Goal: Contribute content: Contribute content

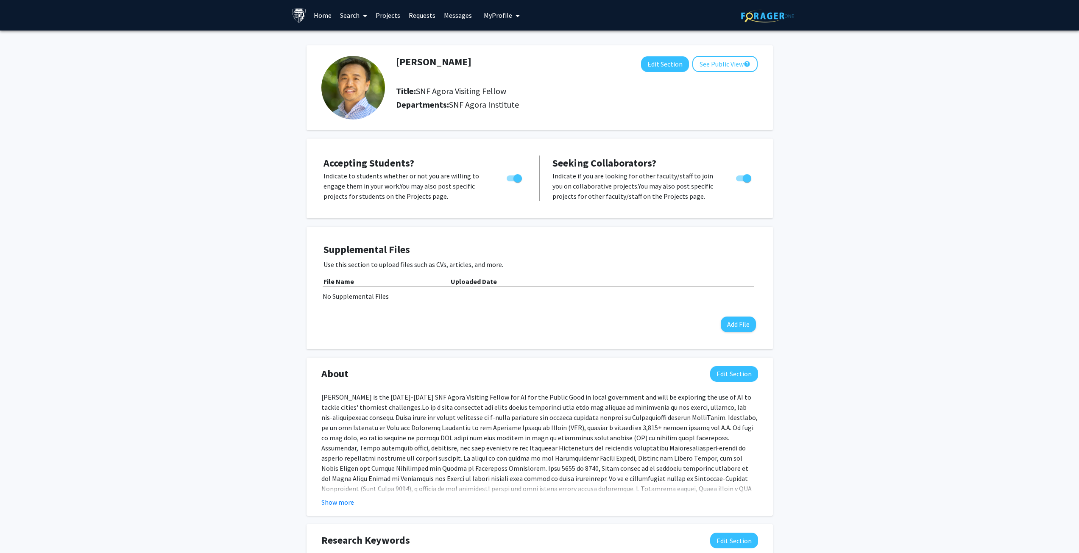
scroll to position [273, 0]
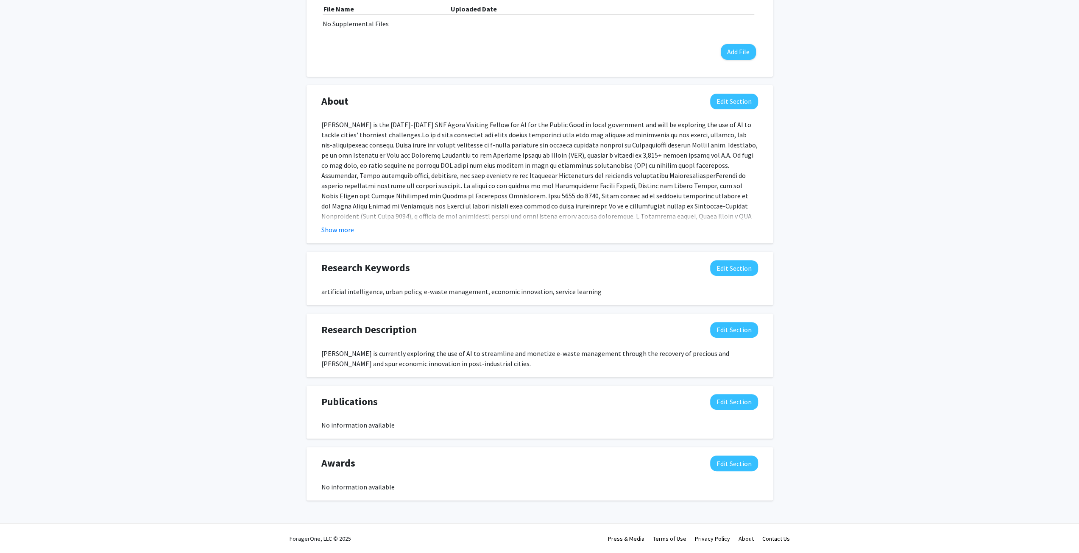
drag, startPoint x: 227, startPoint y: 123, endPoint x: 235, endPoint y: 122, distance: 8.2
click at [228, 123] on div "[PERSON_NAME] Edit Section See Public View help Title: SNF Agora Visiting Fello…" at bounding box center [539, 143] width 1079 height 771
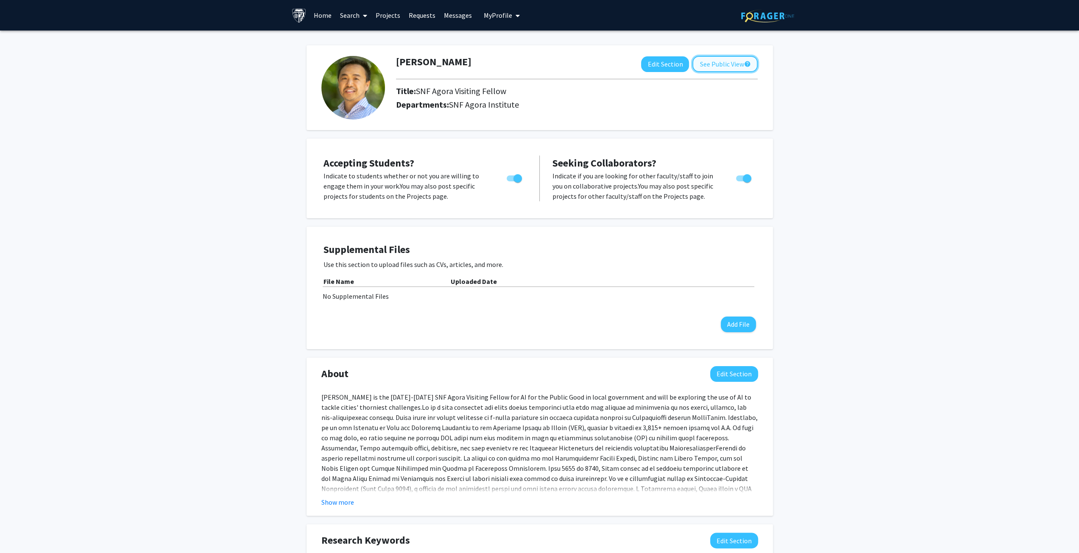
click at [715, 62] on button "See Public View help" at bounding box center [724, 64] width 65 height 16
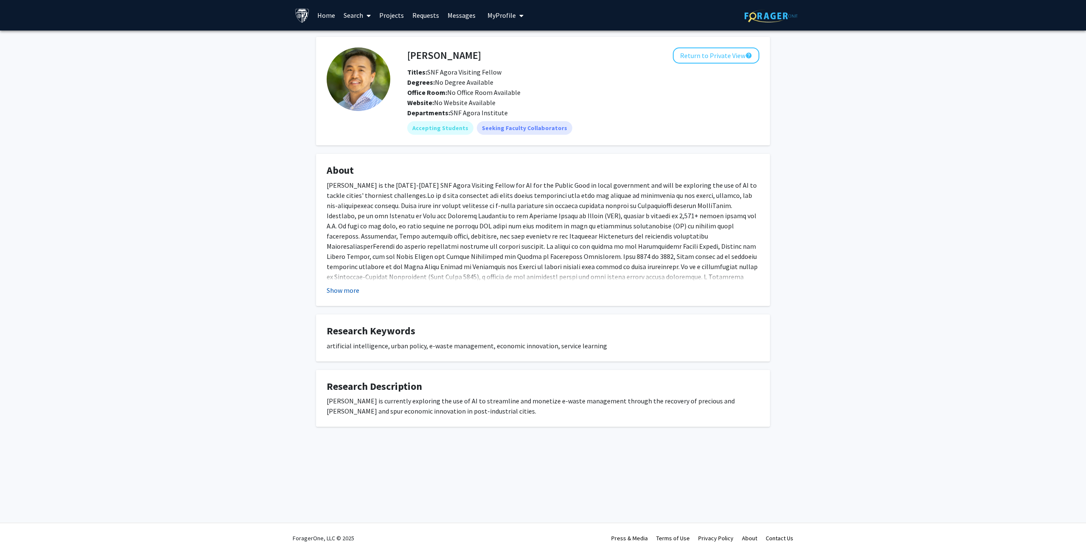
click at [344, 294] on button "Show more" at bounding box center [343, 290] width 33 height 10
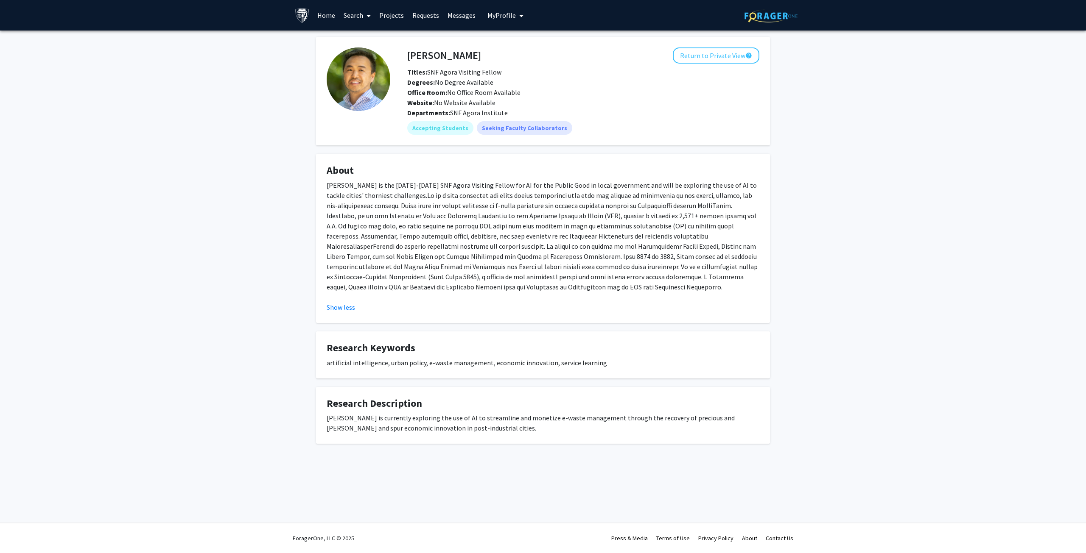
click at [503, 17] on span "My Profile" at bounding box center [501, 15] width 28 height 8
click at [356, 14] on link "Search" at bounding box center [357, 15] width 36 height 30
click at [516, 12] on span "My profile dropdown to access profile and logout" at bounding box center [520, 16] width 8 height 30
click at [521, 44] on span "[PERSON_NAME]" at bounding box center [539, 39] width 51 height 9
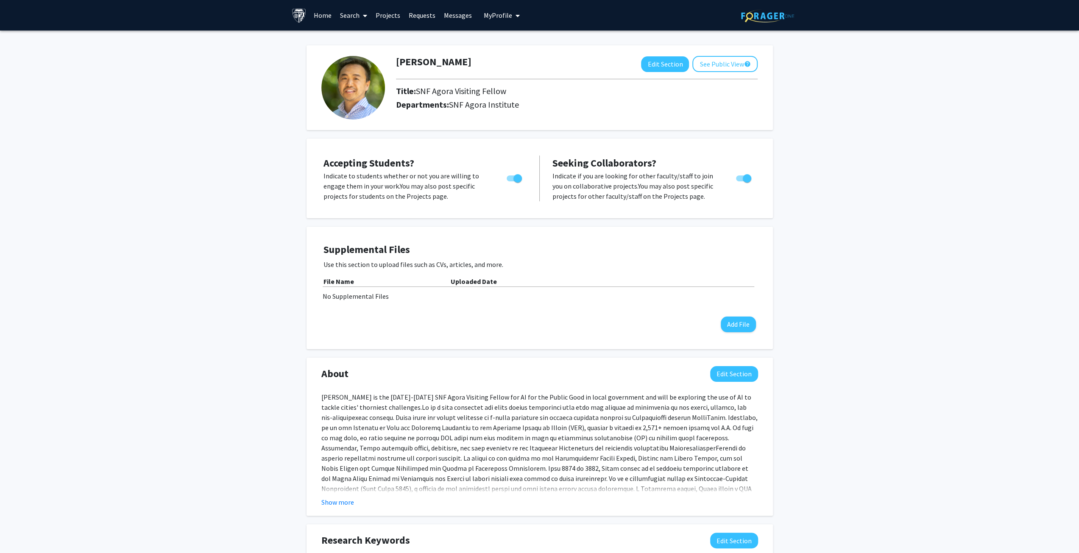
click at [388, 17] on link "Projects" at bounding box center [387, 15] width 33 height 30
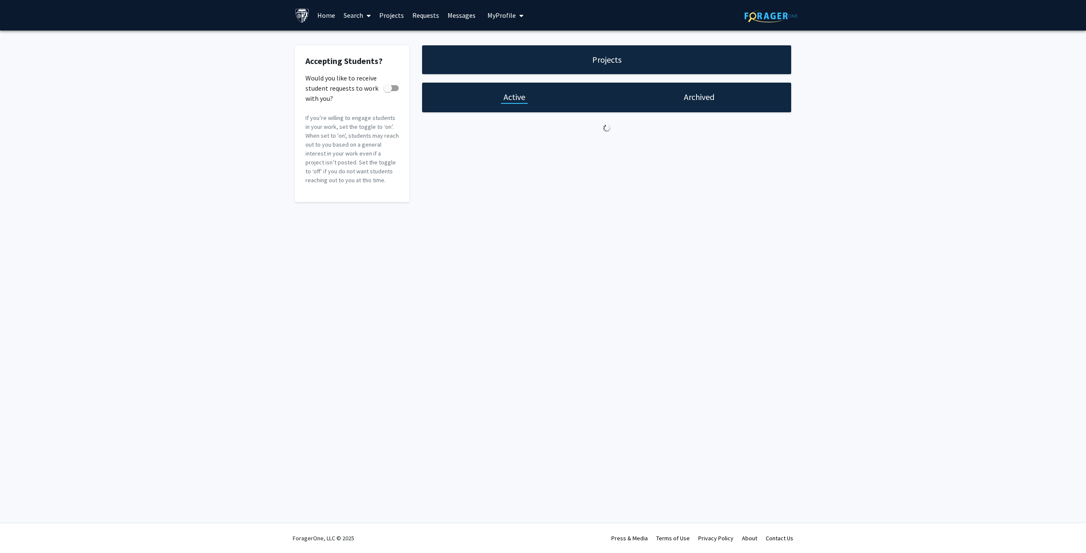
checkbox input "true"
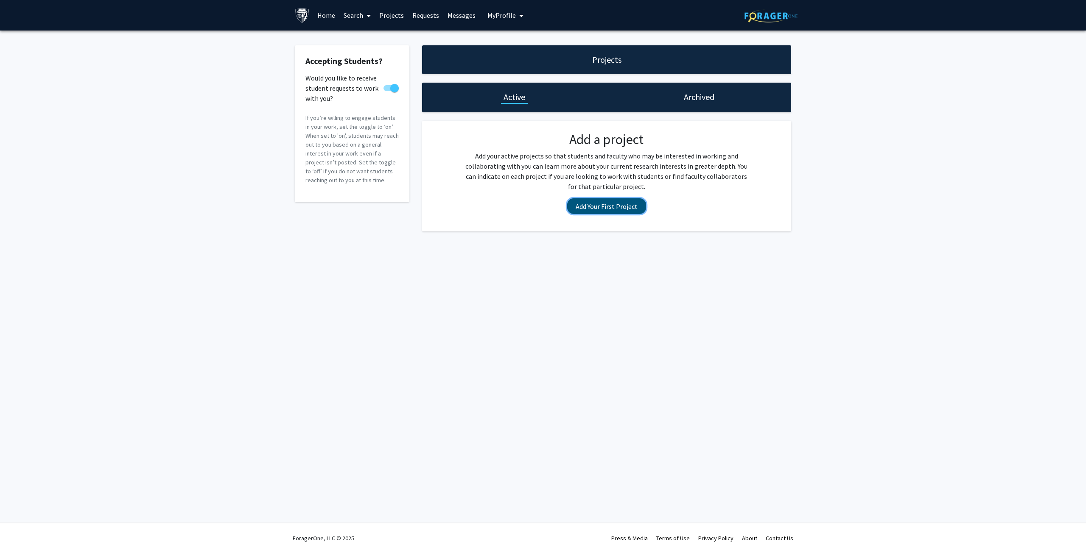
click at [588, 209] on button "Add Your First Project" at bounding box center [606, 206] width 79 height 16
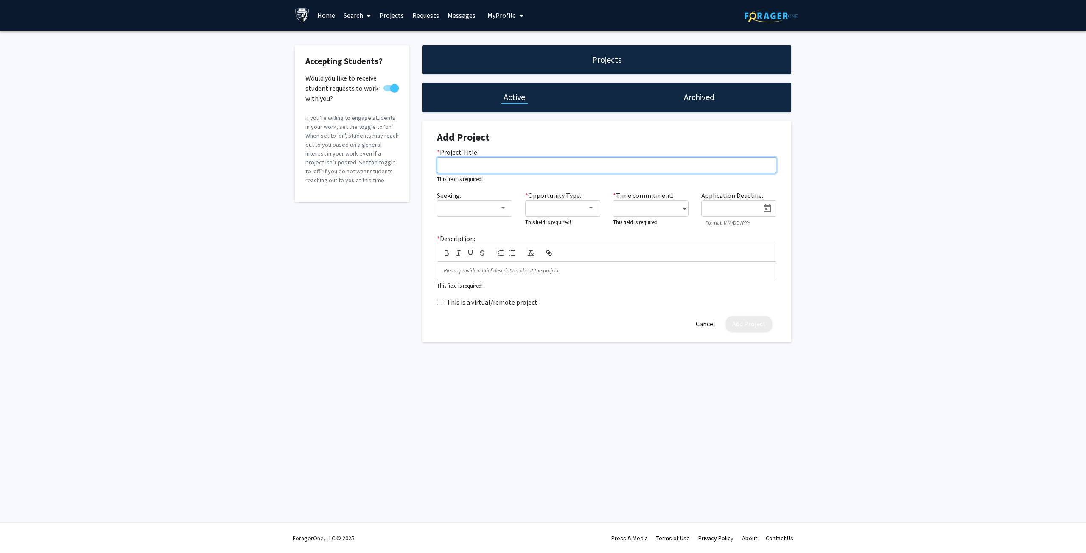
click at [516, 166] on input "* Project Title" at bounding box center [606, 165] width 339 height 16
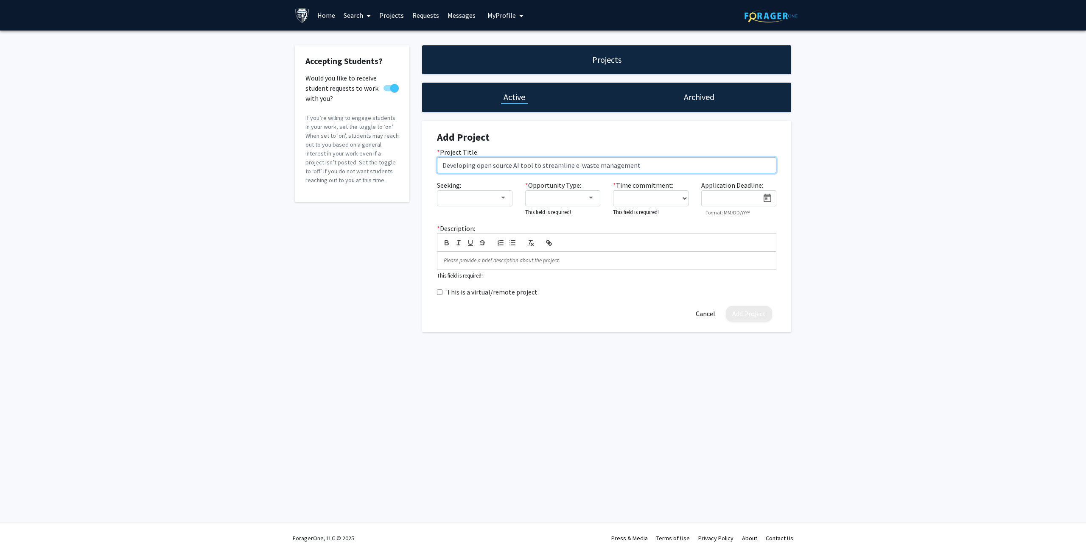
type input "Developing open source AI tool to streamline e-waste management"
click at [875, 153] on div "Accepting Students? Would you like to receive student requests to work with you…" at bounding box center [543, 191] width 1086 height 321
click at [466, 202] on div at bounding box center [470, 198] width 57 height 10
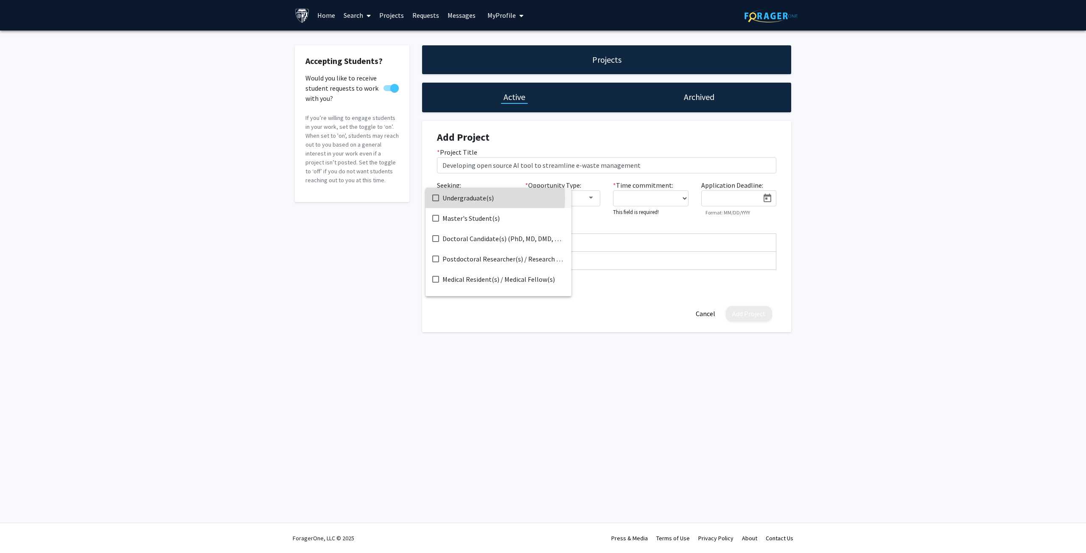
click at [436, 198] on mat-pseudo-checkbox at bounding box center [435, 198] width 7 height 7
click at [435, 220] on mat-pseudo-checkbox at bounding box center [435, 218] width 7 height 7
click at [436, 237] on mat-pseudo-checkbox at bounding box center [435, 238] width 7 height 7
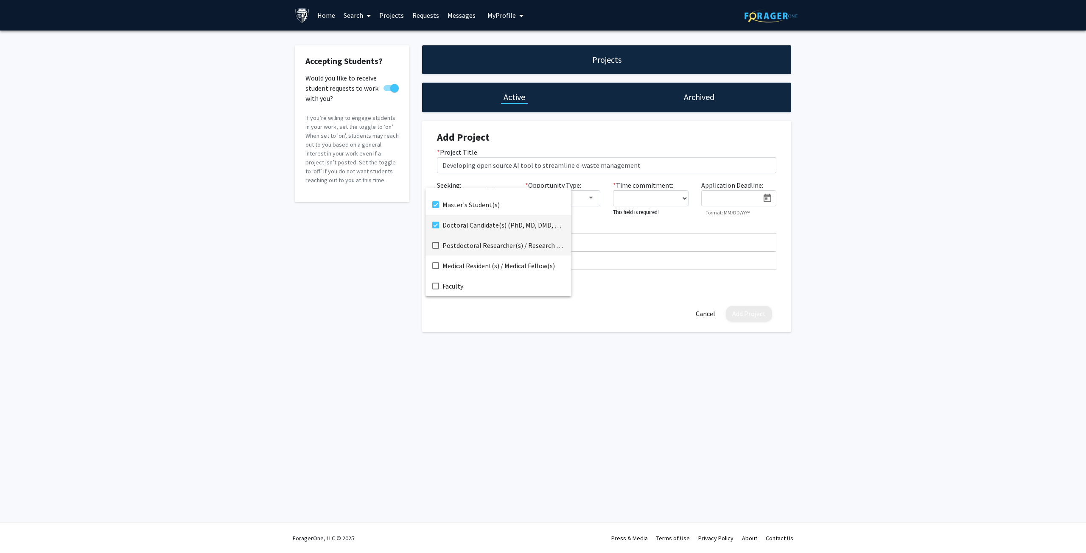
click at [437, 244] on mat-pseudo-checkbox at bounding box center [435, 245] width 7 height 7
click at [436, 286] on mat-pseudo-checkbox at bounding box center [435, 286] width 7 height 7
click at [1027, 208] on div at bounding box center [543, 276] width 1086 height 553
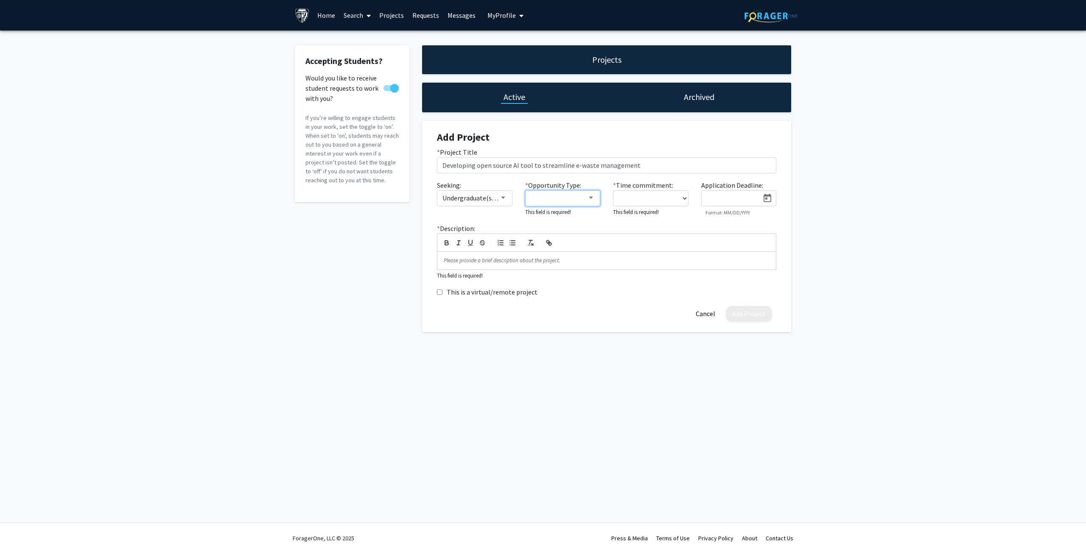
click at [588, 199] on div at bounding box center [591, 198] width 8 height 7
click at [523, 221] on mat-pseudo-checkbox at bounding box center [523, 218] width 7 height 7
click at [524, 240] on mat-pseudo-checkbox at bounding box center [523, 238] width 7 height 7
click at [859, 185] on div at bounding box center [543, 276] width 1086 height 553
click at [682, 196] on select "0 - 5 hours/week 5 - 10 hours/week 10 - 15 hours/week 15 - 20 hours/week 20 - 3…" at bounding box center [650, 198] width 75 height 16
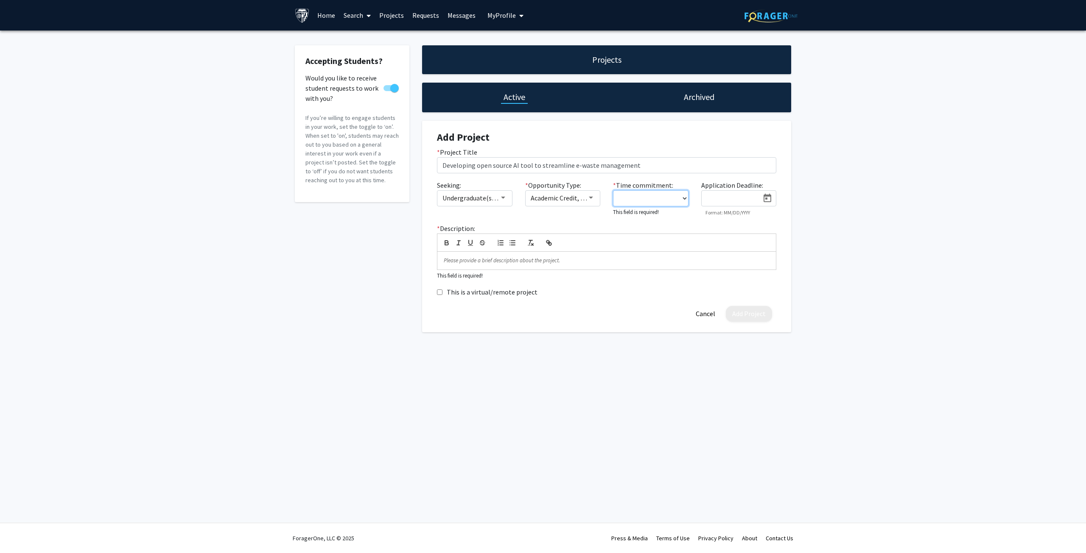
click at [682, 196] on select "0 - 5 hours/week 5 - 10 hours/week 10 - 15 hours/week 15 - 20 hours/week 20 - 3…" at bounding box center [650, 198] width 75 height 16
click at [683, 195] on select "0 - 5 hours/week 5 - 10 hours/week 10 - 15 hours/week 15 - 20 hours/week 20 - 3…" at bounding box center [650, 198] width 75 height 16
select select "5 - 10"
click at [613, 190] on select "0 - 5 hours/week 5 - 10 hours/week 10 - 15 hours/week 15 - 20 hours/week 20 - 3…" at bounding box center [650, 198] width 75 height 16
click at [930, 218] on div "Accepting Students? Would you like to receive student requests to work with you…" at bounding box center [543, 191] width 1086 height 320
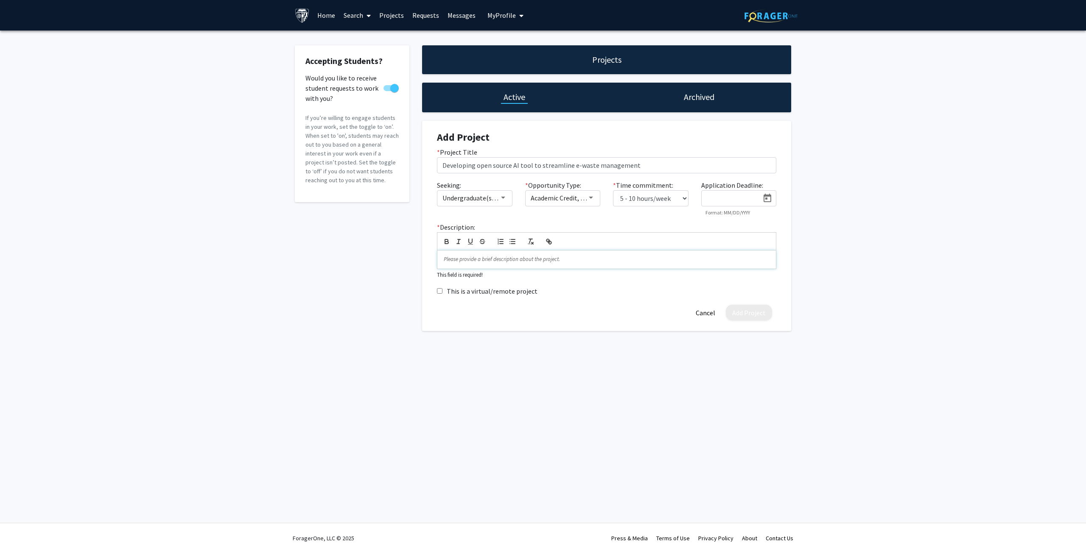
click at [478, 262] on p at bounding box center [607, 260] width 326 height 8
click at [474, 260] on p at bounding box center [607, 260] width 326 height 8
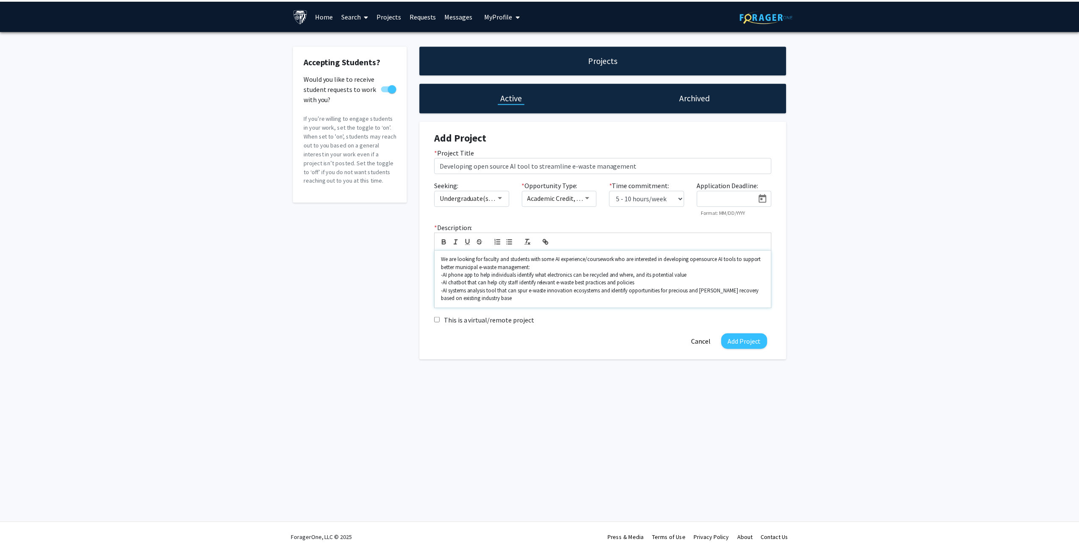
scroll to position [0, 0]
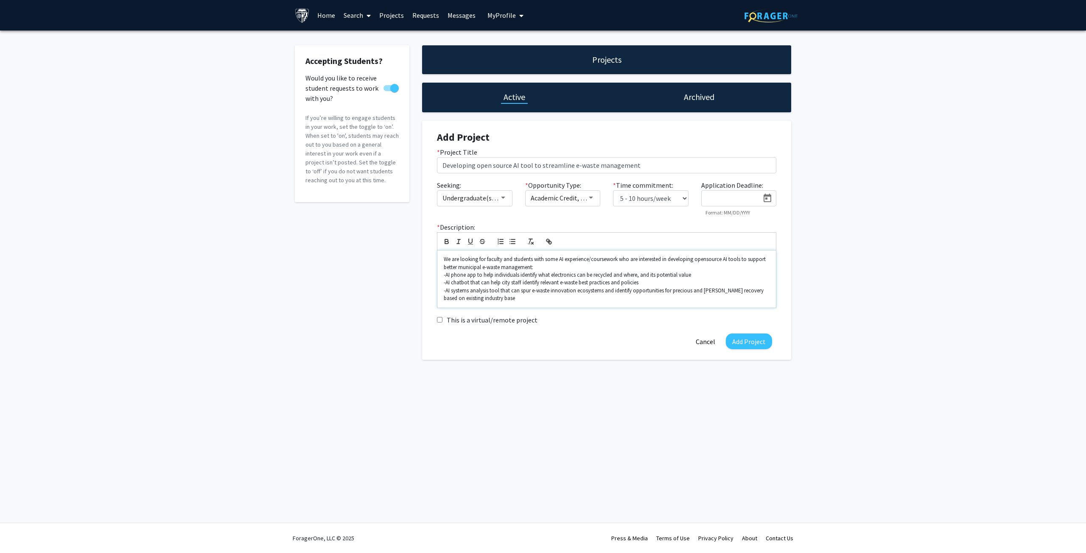
drag, startPoint x: 471, startPoint y: 277, endPoint x: 519, endPoint y: 277, distance: 47.9
click at [472, 277] on p "-AI phone app to help individuals identify what electronics can be recycled and…" at bounding box center [607, 275] width 326 height 8
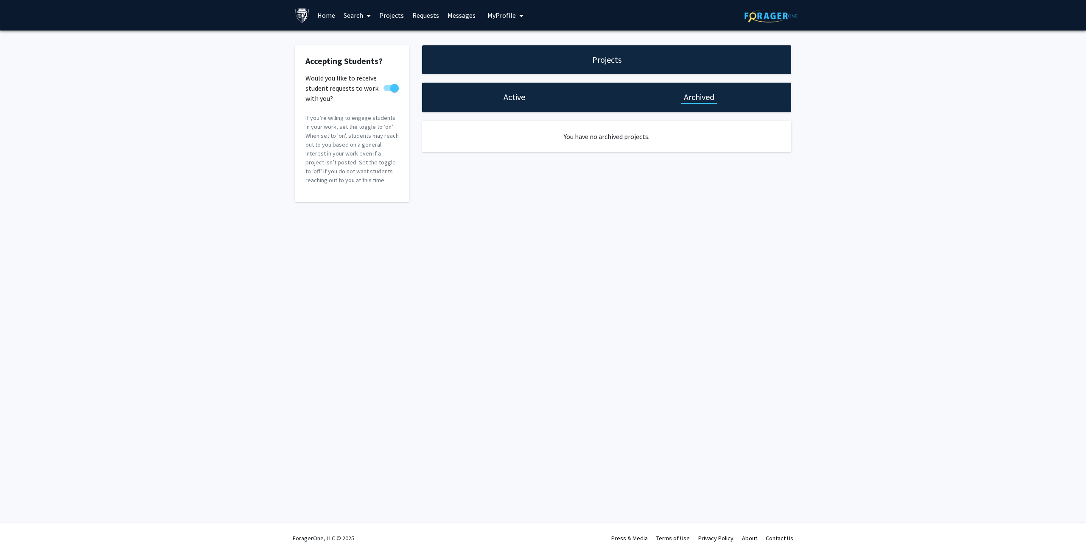
click at [510, 95] on h1 "Active" at bounding box center [514, 97] width 22 height 12
select select "5 - 10"
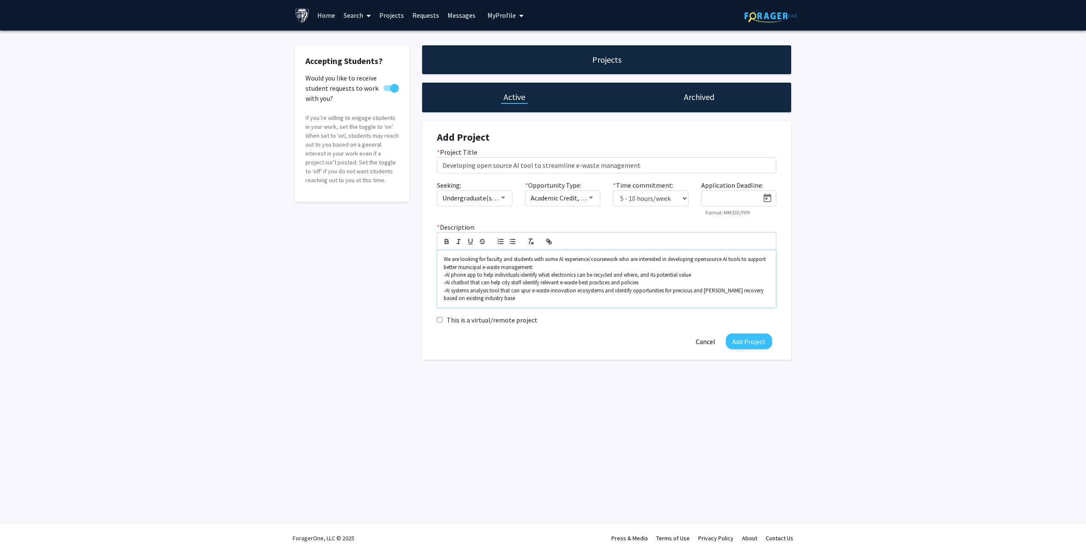
click at [481, 269] on p "We are looking for faculty and students with some AI experience/coursework who …" at bounding box center [607, 264] width 326 height 16
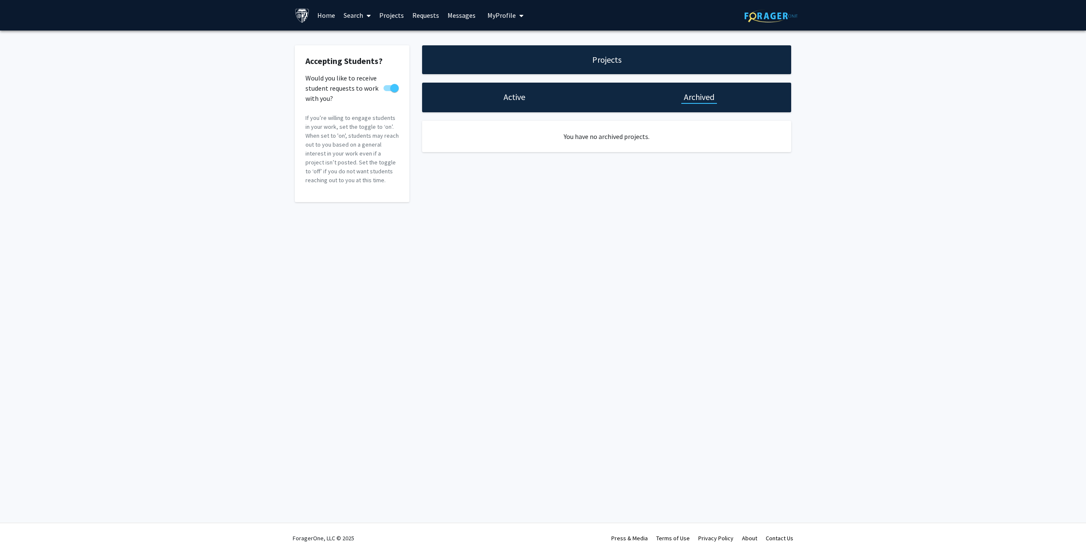
click at [509, 93] on h1 "Active" at bounding box center [514, 97] width 22 height 12
select select "5 - 10"
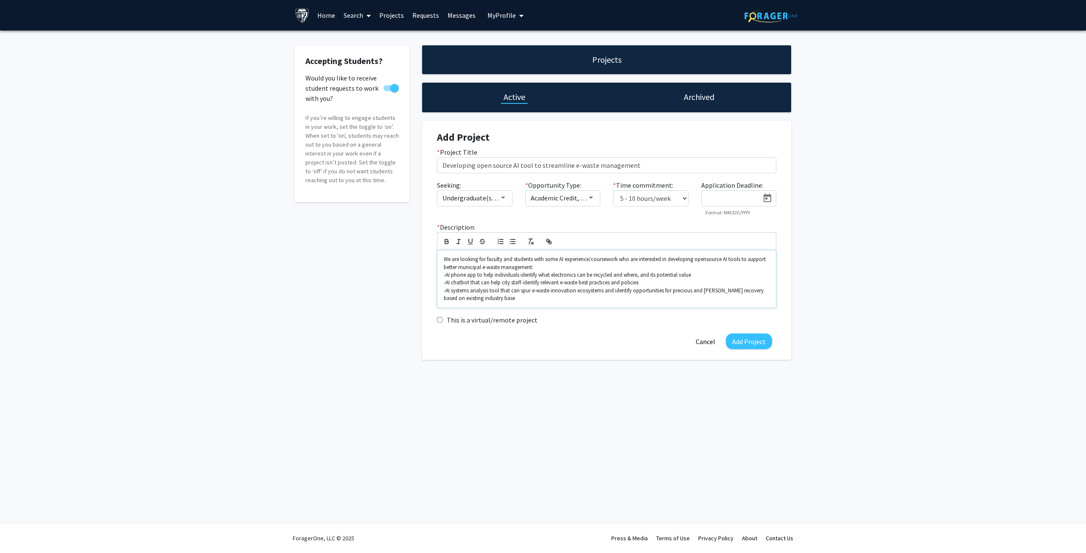
click at [484, 256] on p "We are looking for faculty and students with some AI experience/coursework who …" at bounding box center [607, 264] width 326 height 16
click at [562, 261] on p "We are looking for faculty and students with some AI experience/coursework who …" at bounding box center [607, 264] width 326 height 16
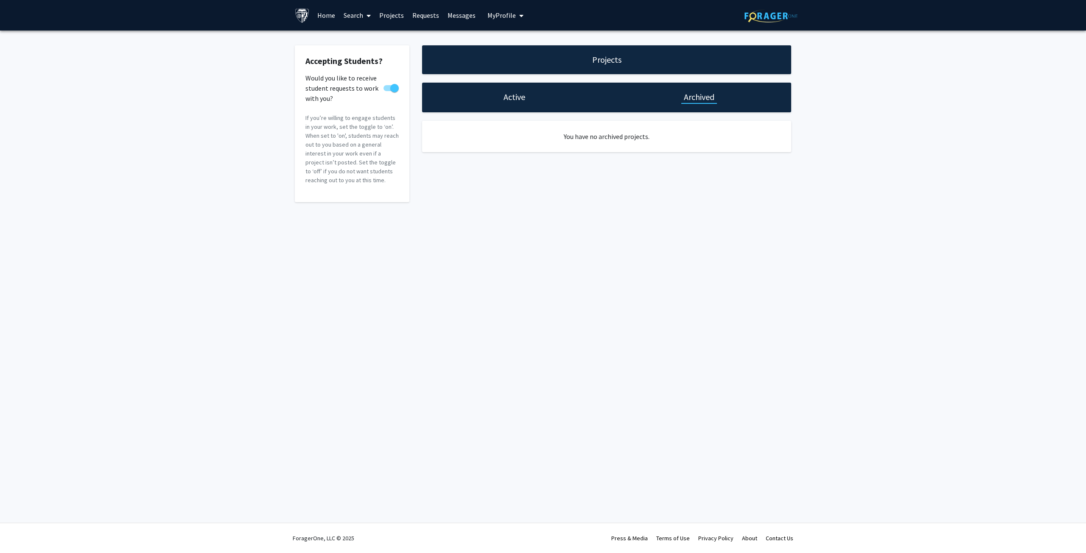
click at [522, 95] on h1 "Active" at bounding box center [514, 97] width 22 height 12
select select "5 - 10"
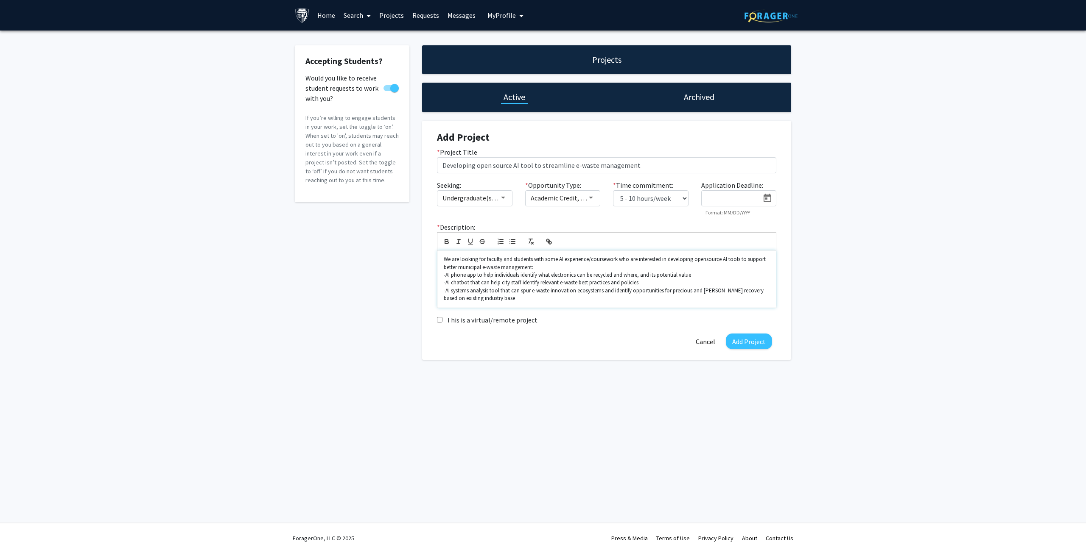
click at [460, 273] on p "-AI phone app to help individuals identify what electronics can be recycled and…" at bounding box center [607, 275] width 326 height 8
click at [462, 287] on p "-AI systems analysis tool that can spur e-waste innovation ecosystems and ident…" at bounding box center [607, 295] width 326 height 16
click at [532, 301] on p "-AI systems analysis tool that can spur e-waste innovation ecosystems and ident…" at bounding box center [607, 295] width 326 height 16
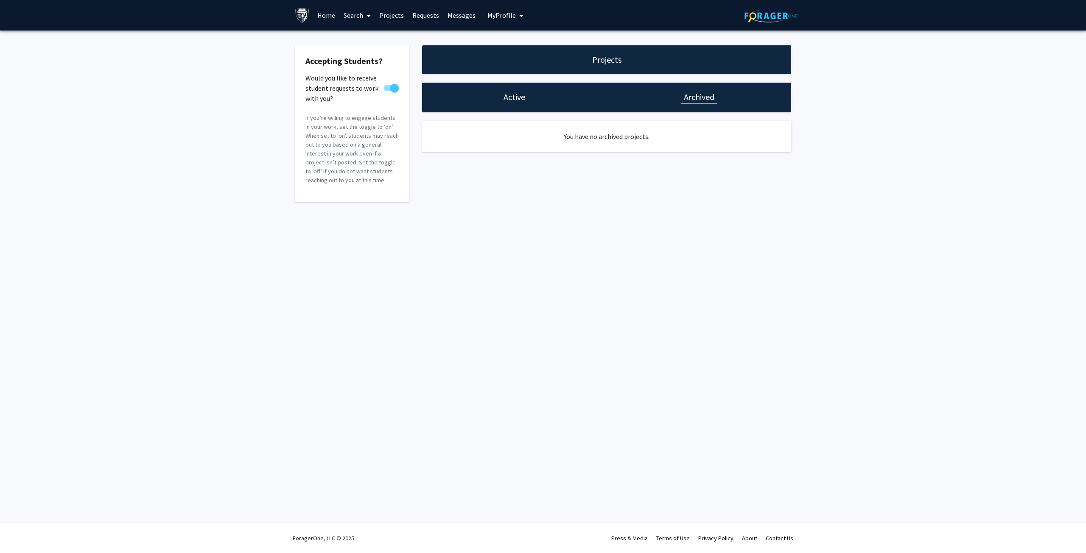
click at [499, 99] on div "Active" at bounding box center [514, 98] width 184 height 30
click at [501, 98] on div "Active" at bounding box center [514, 97] width 27 height 12
select select "5 - 10"
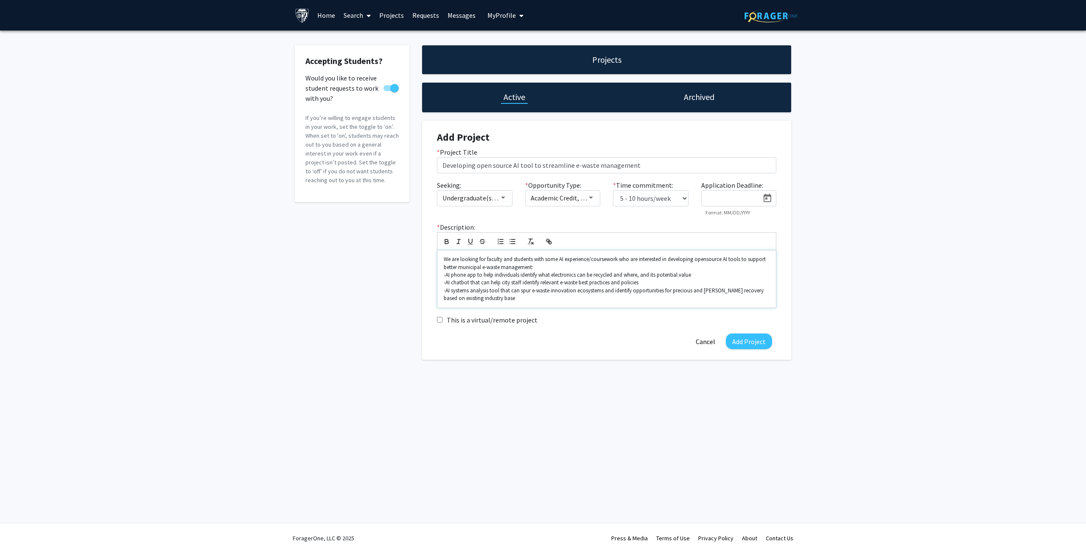
click at [548, 257] on p "We are looking for faculty and students with some AI experience/coursework who …" at bounding box center [607, 264] width 326 height 16
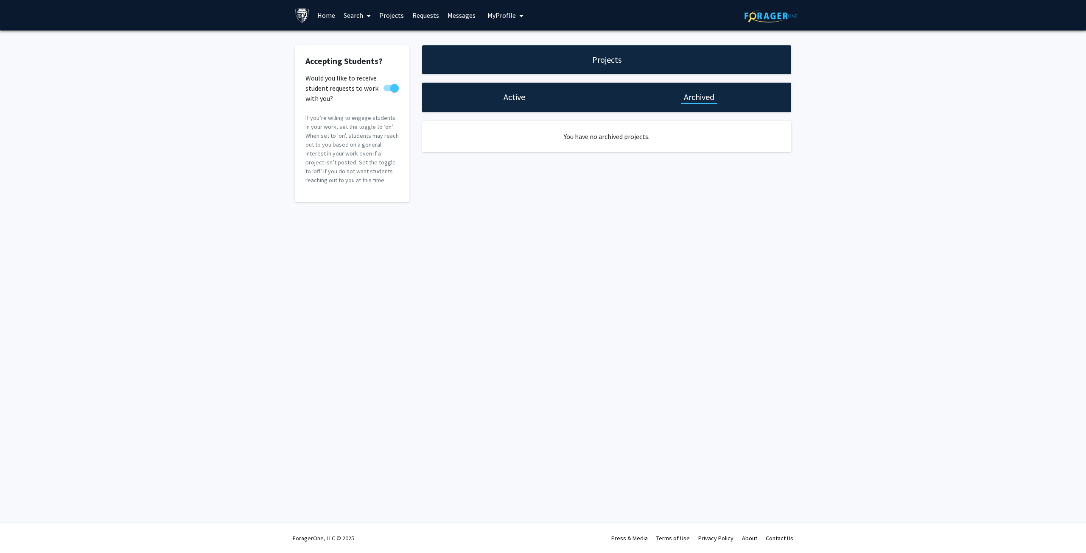
click at [511, 95] on h1 "Active" at bounding box center [514, 97] width 22 height 12
select select "5 - 10"
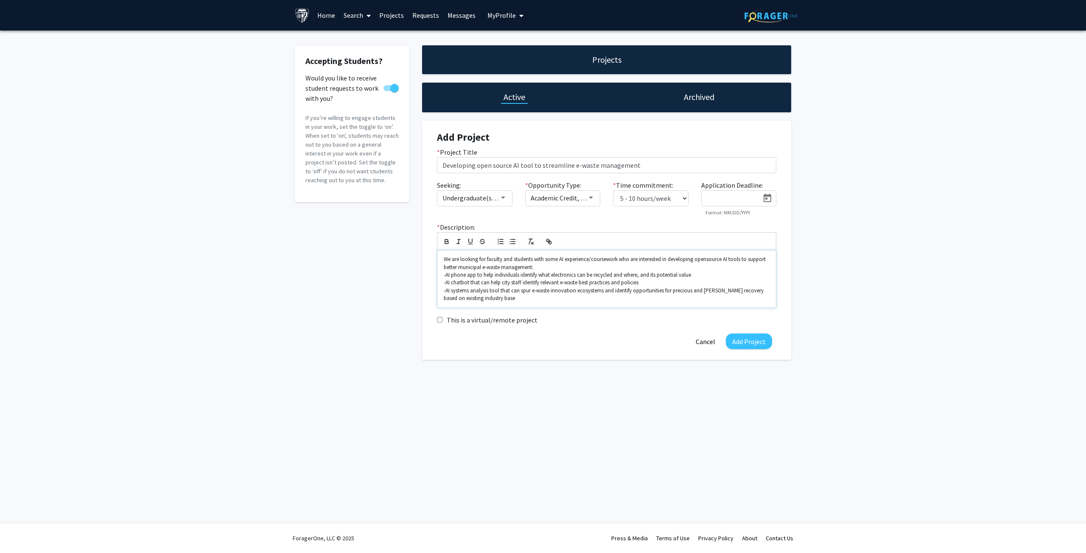
click at [566, 257] on p "We are looking for faculty and students with some AI experience/coursework who …" at bounding box center [607, 264] width 326 height 16
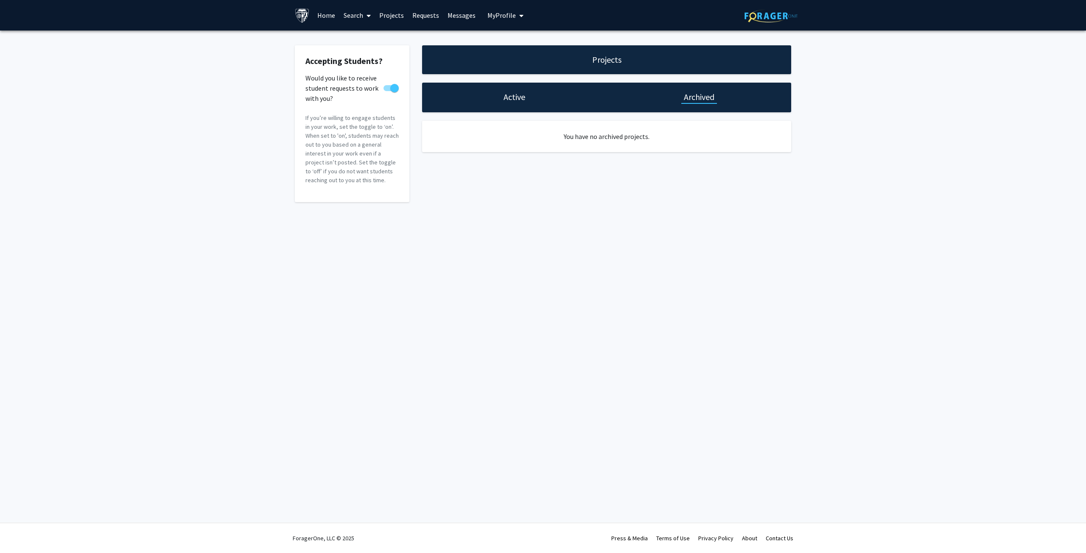
click at [502, 91] on div "Active" at bounding box center [514, 97] width 27 height 12
select select "5 - 10"
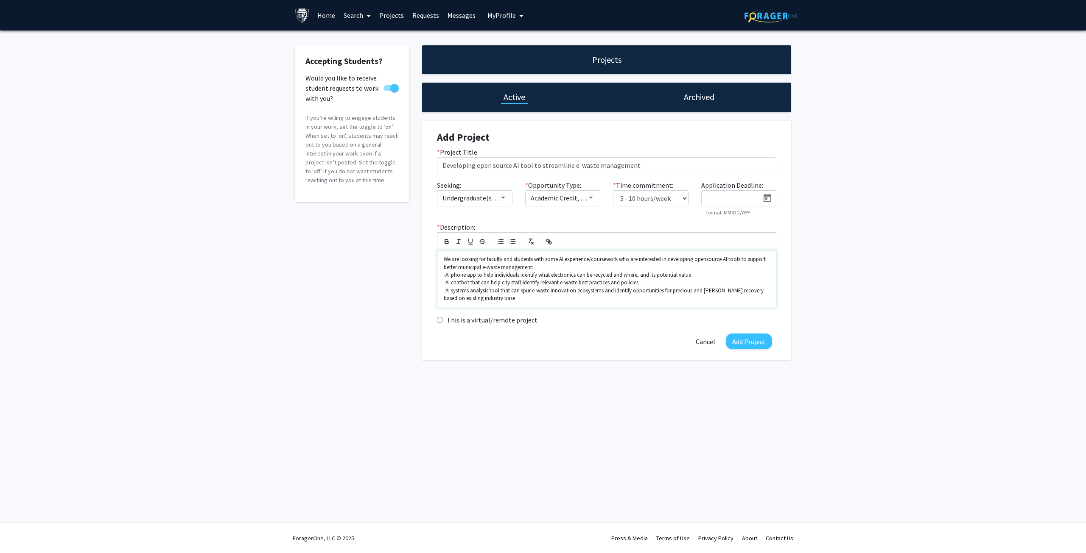
click at [549, 260] on p "We are looking for faculty and students with some AI experience/coursework who …" at bounding box center [607, 264] width 326 height 16
click at [560, 259] on p "We are looking for faculty and students with some AI experience/coursework who …" at bounding box center [607, 264] width 326 height 16
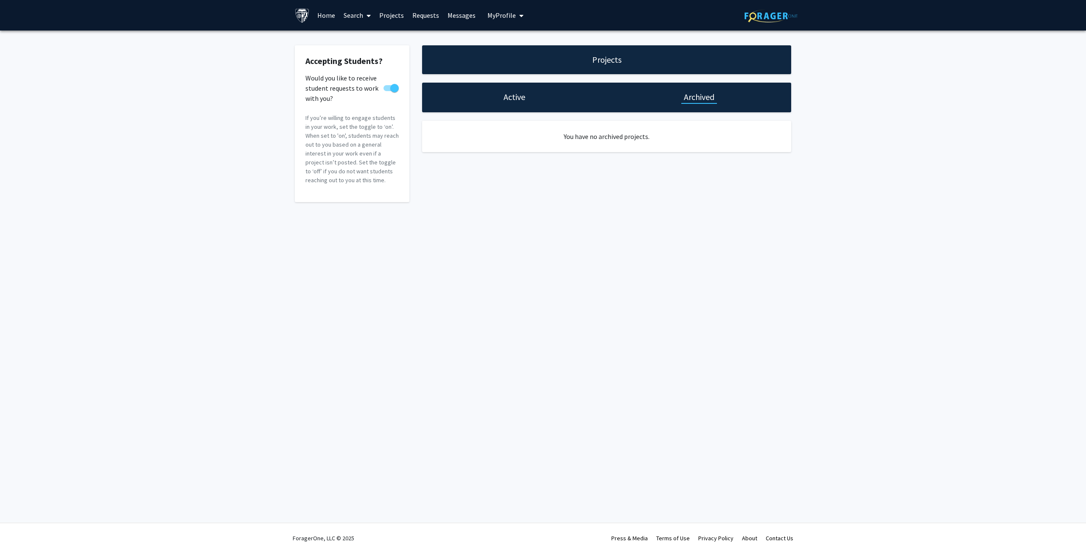
select select "5 - 10"
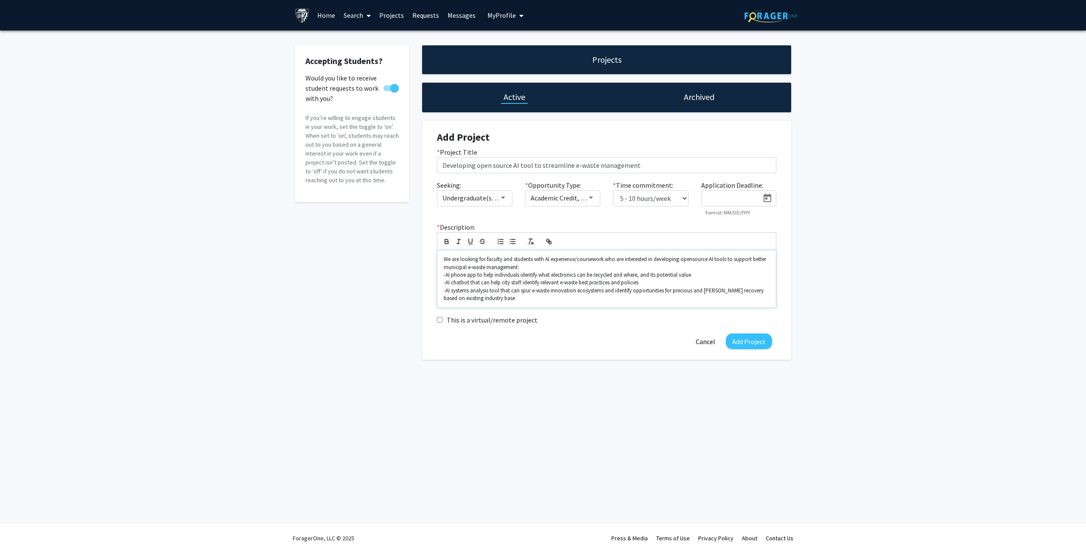
click at [580, 262] on p "We are looking for faculty and students with AI experience/coursework who are i…" at bounding box center [607, 264] width 326 height 16
click at [530, 163] on input "Developing open source AI tool to streamline e-waste management" at bounding box center [606, 165] width 339 height 16
type input "Developing open source AI tools to streamline e-waste management"
click at [537, 265] on p "We are looking for faculty and students with AI experience/coursework who are i…" at bounding box center [607, 264] width 326 height 16
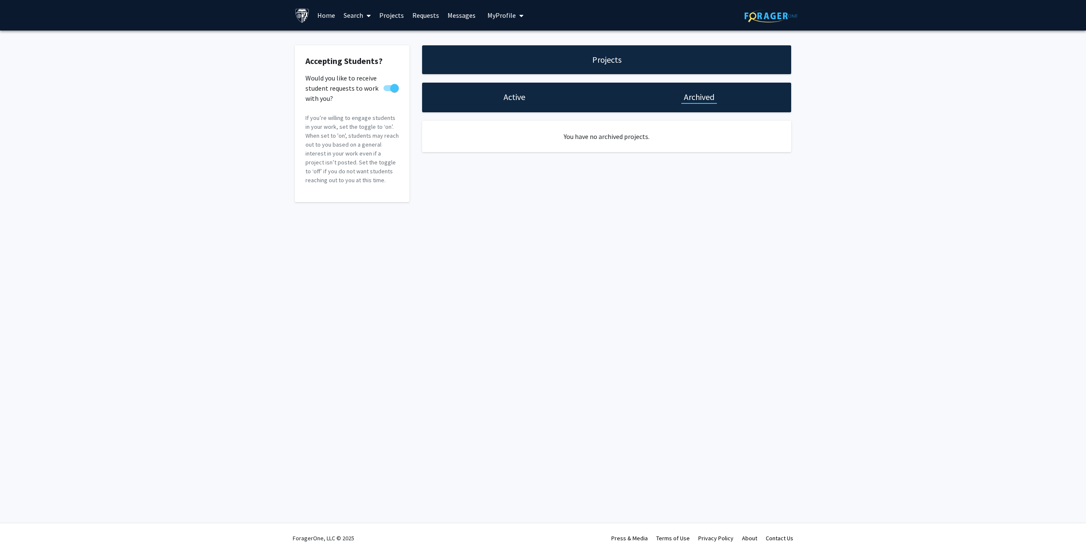
select select "5 - 10"
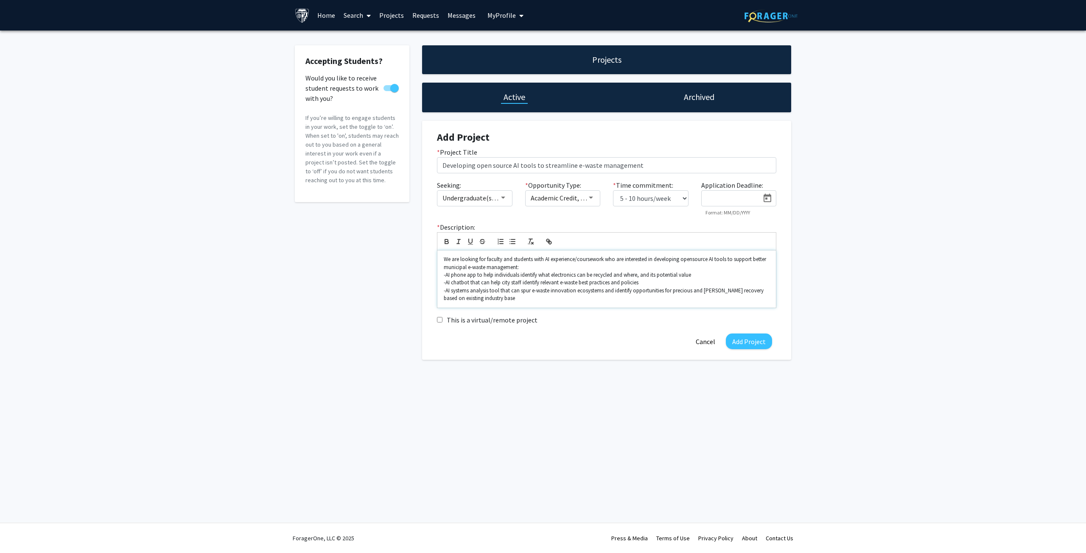
click at [445, 274] on p "-AI phone app to help individuals identify what electronics can be recycled and…" at bounding box center [607, 275] width 326 height 8
click at [500, 244] on line "button" at bounding box center [501, 244] width 3 height 0
click at [445, 284] on p "-AI chatbot that can help city staff identify relevant e-waste best practices a…" at bounding box center [607, 283] width 326 height 8
click at [499, 243] on icon "button" at bounding box center [501, 242] width 8 height 8
click at [499, 244] on icon "button" at bounding box center [501, 242] width 8 height 8
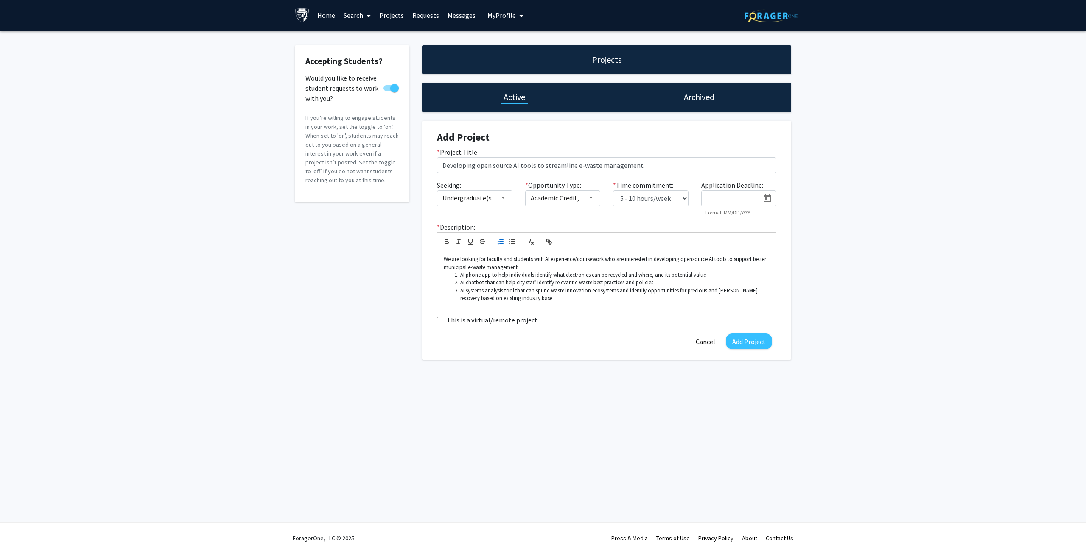
click at [849, 308] on div "Accepting Students? Would you like to receive student requests to work with you…" at bounding box center [543, 205] width 1086 height 349
click at [741, 344] on button "Add Project" at bounding box center [749, 342] width 46 height 16
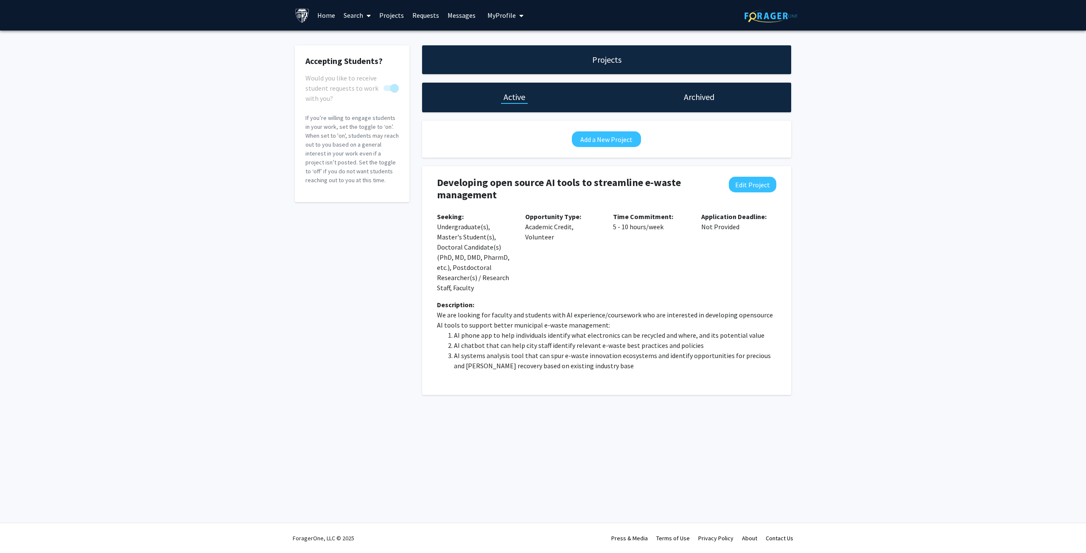
click at [901, 277] on div "Accepting Students? Would you like to receive student requests to work with you…" at bounding box center [543, 223] width 1086 height 384
click at [360, 16] on link "Search" at bounding box center [357, 15] width 36 height 30
click at [361, 37] on span "Faculty/Staff" at bounding box center [370, 39] width 62 height 17
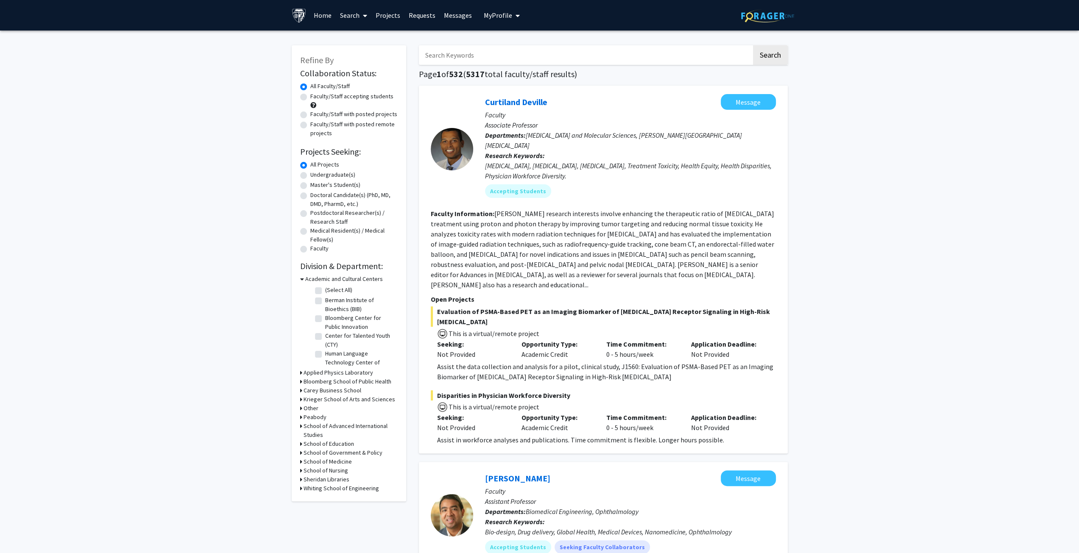
click at [472, 52] on input "Search Keywords" at bounding box center [585, 55] width 333 height 20
type input "artificial intelligence"
click at [753, 45] on button "Search" at bounding box center [770, 55] width 35 height 20
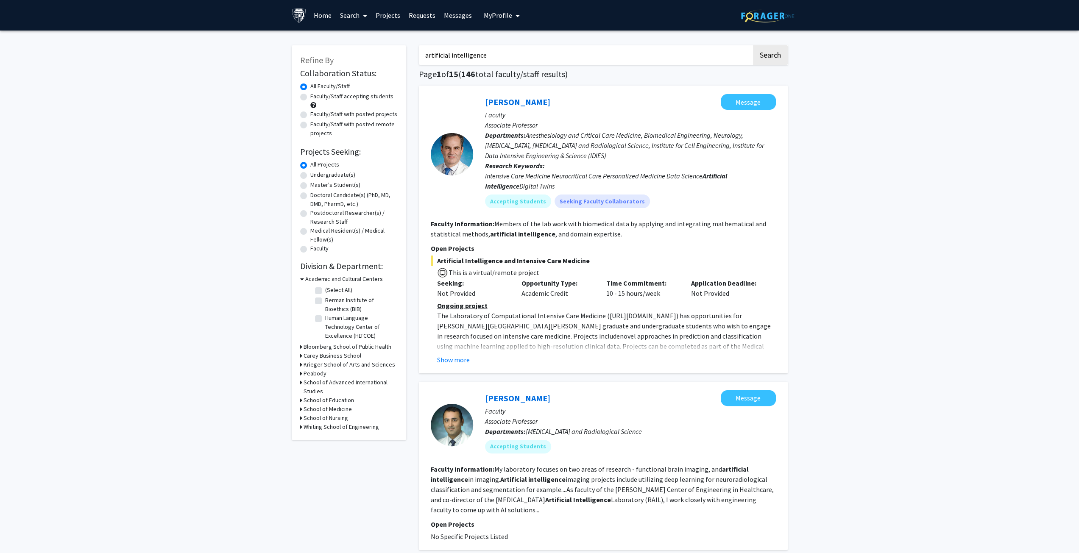
click at [310, 114] on label "Faculty/Staff with posted projects" at bounding box center [353, 114] width 87 height 9
click at [310, 114] on input "Faculty/Staff with posted projects" at bounding box center [313, 113] width 6 height 6
radio input "true"
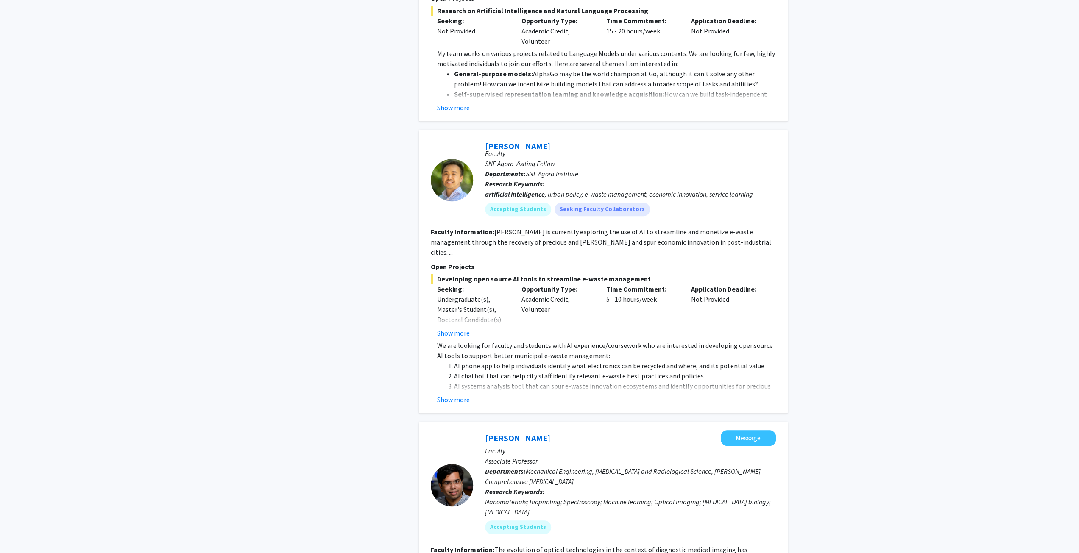
scroll to position [551, 0]
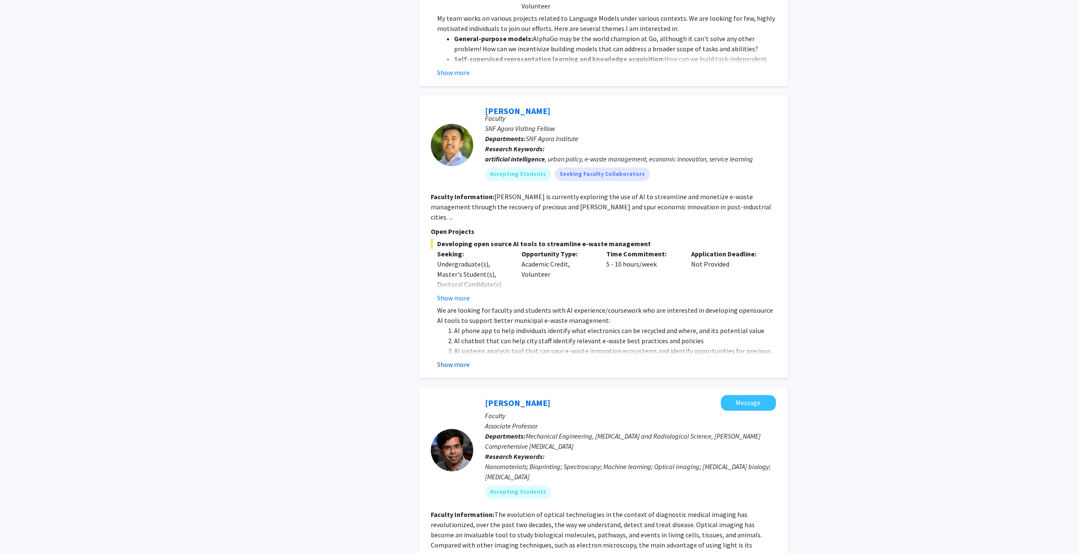
click at [451, 360] on button "Show more" at bounding box center [453, 365] width 33 height 10
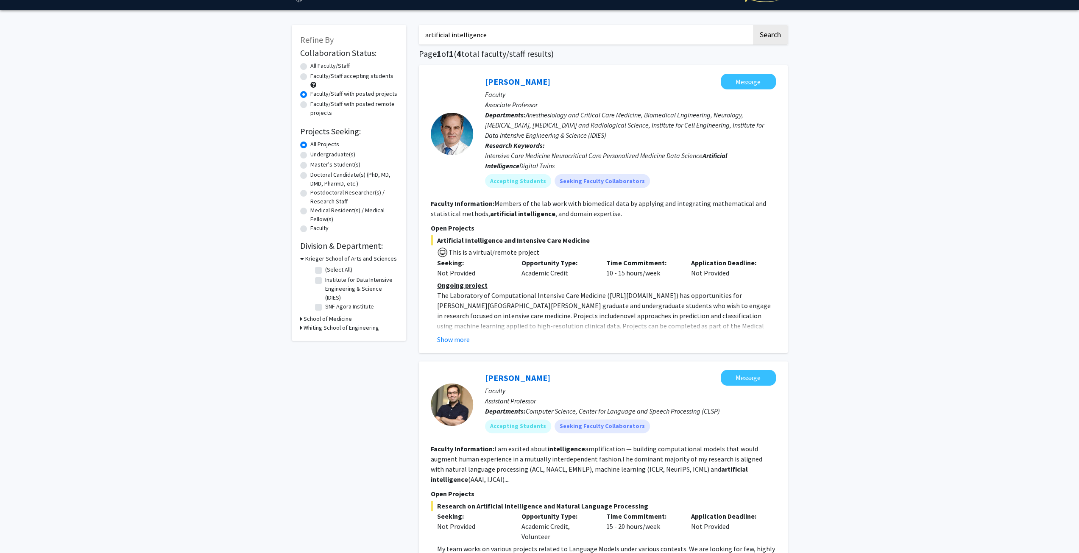
scroll to position [0, 0]
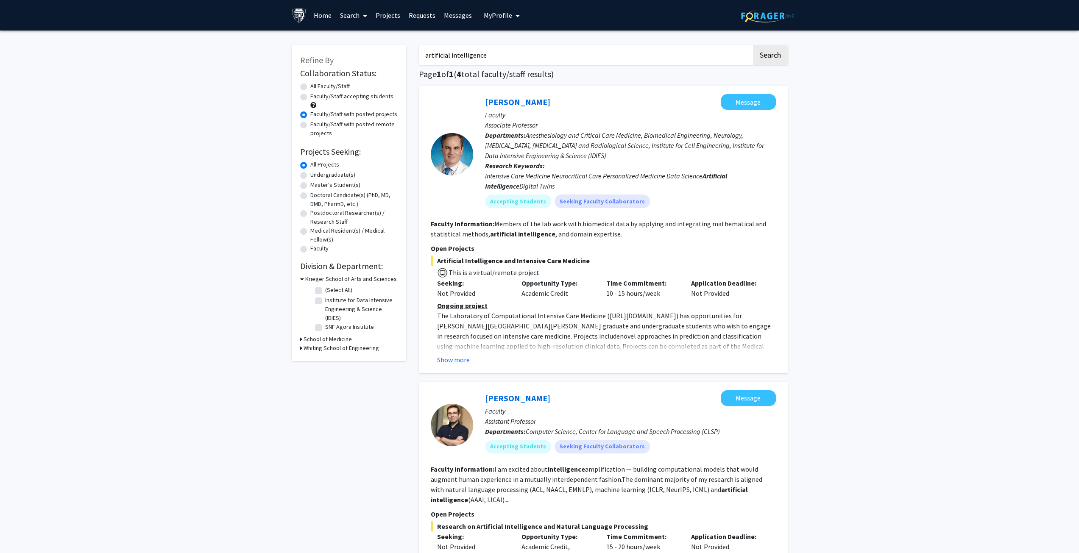
click at [391, 16] on link "Projects" at bounding box center [387, 15] width 33 height 30
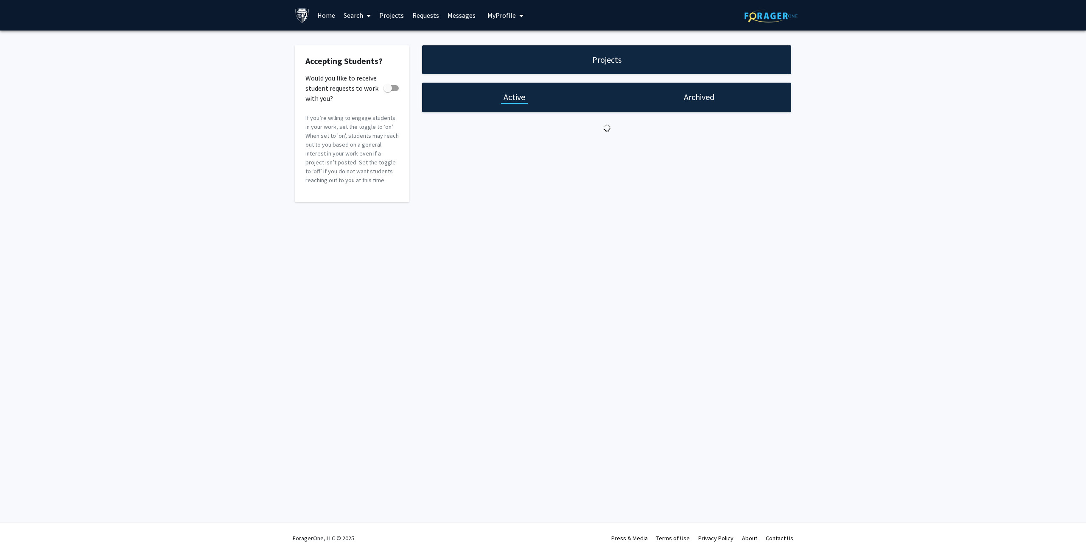
checkbox input "true"
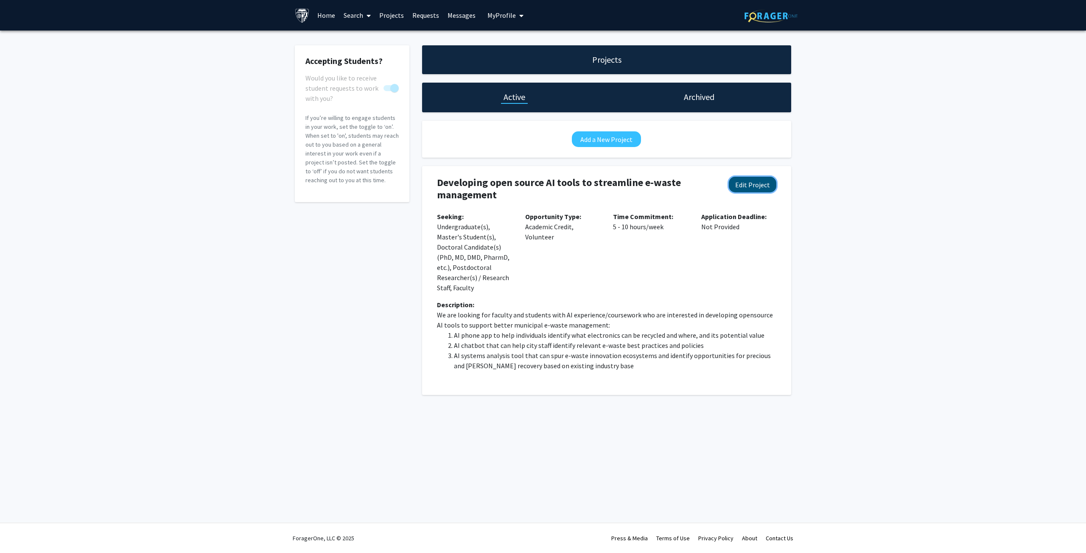
click at [743, 180] on button "Edit Project" at bounding box center [752, 185] width 47 height 16
select select "5 - 10"
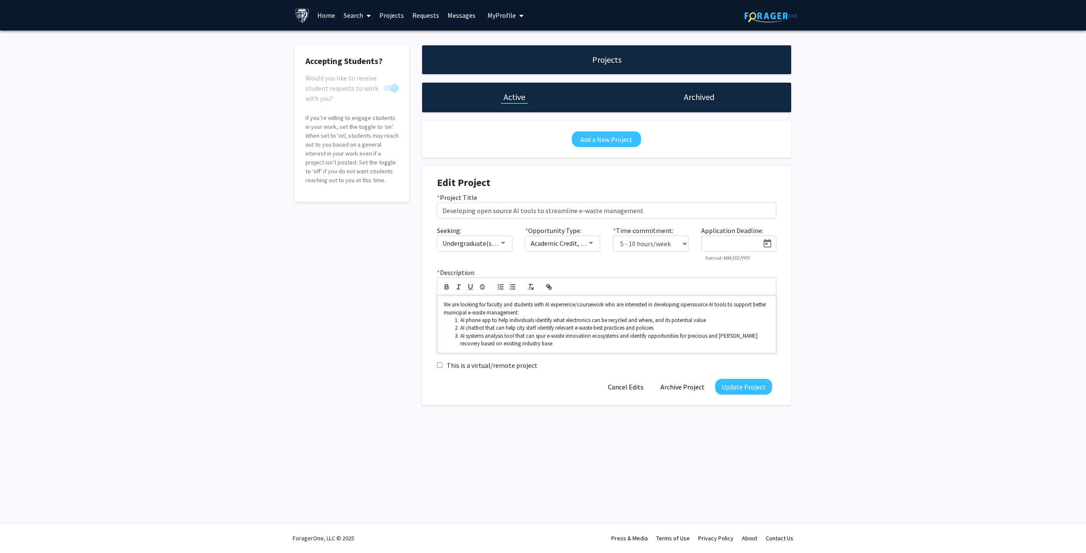
click at [565, 341] on li "AI systems analysis tool that can spur e-waste innovation ecosystems and identi…" at bounding box center [611, 340] width 318 height 16
click at [745, 389] on button "Update Project" at bounding box center [743, 387] width 57 height 16
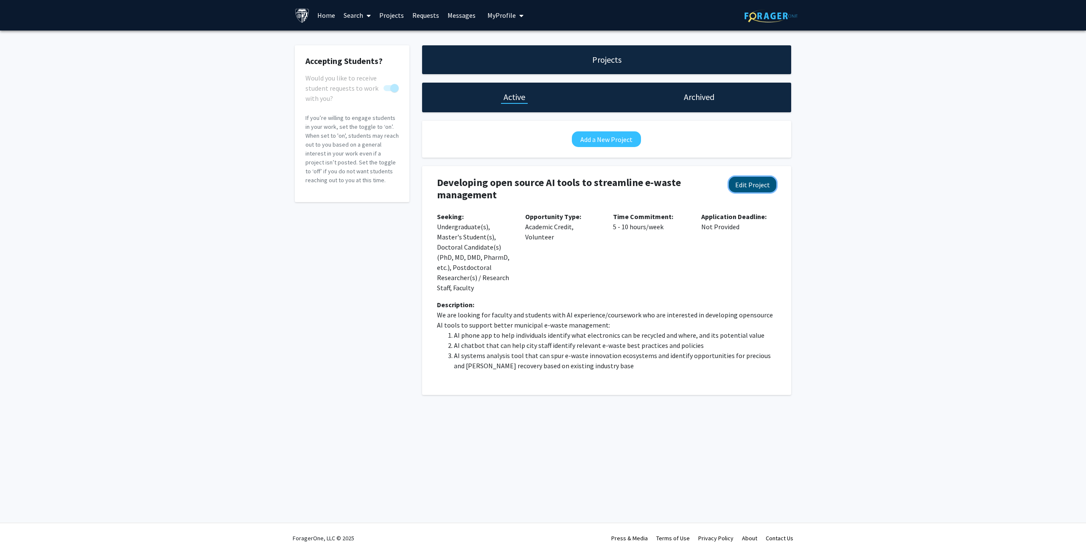
click at [755, 188] on button "Edit Project" at bounding box center [752, 185] width 47 height 16
select select "5 - 10"
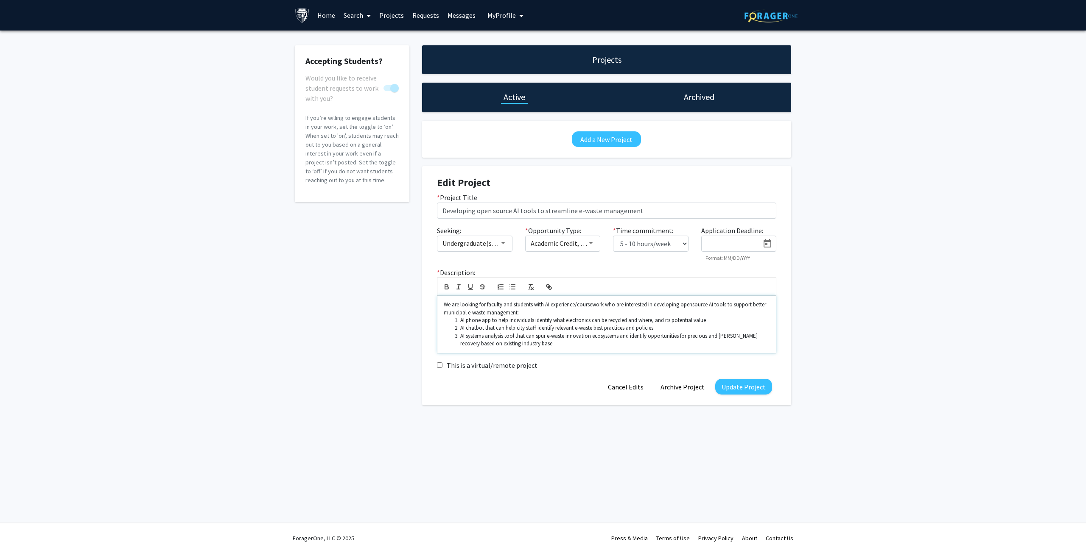
click at [574, 346] on li "AI systems analysis tool that can spur e-waste innovation ecosystems and identi…" at bounding box center [611, 340] width 318 height 16
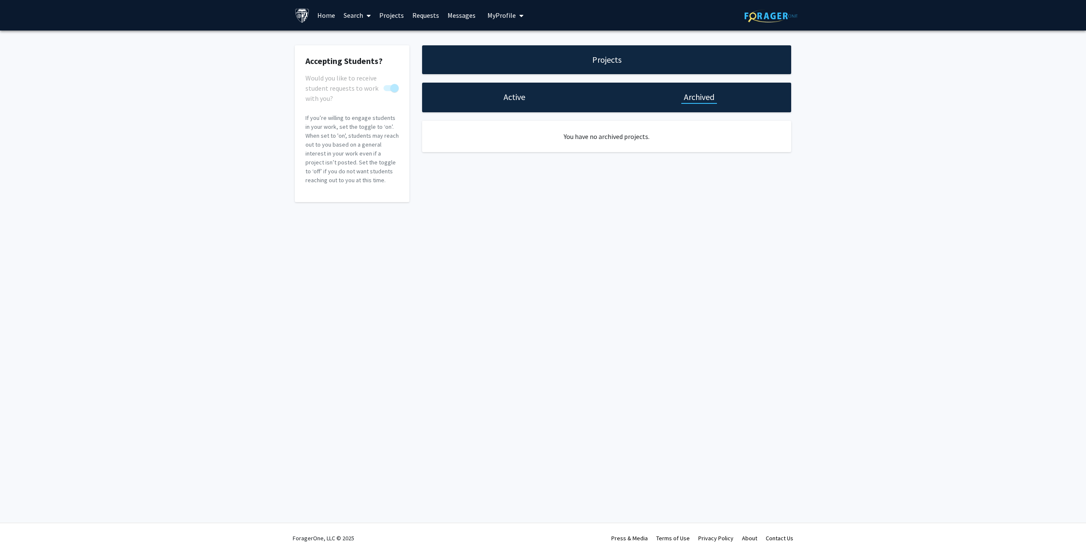
click at [523, 90] on div "Active" at bounding box center [514, 98] width 184 height 30
click at [522, 98] on h1 "Active" at bounding box center [514, 97] width 22 height 12
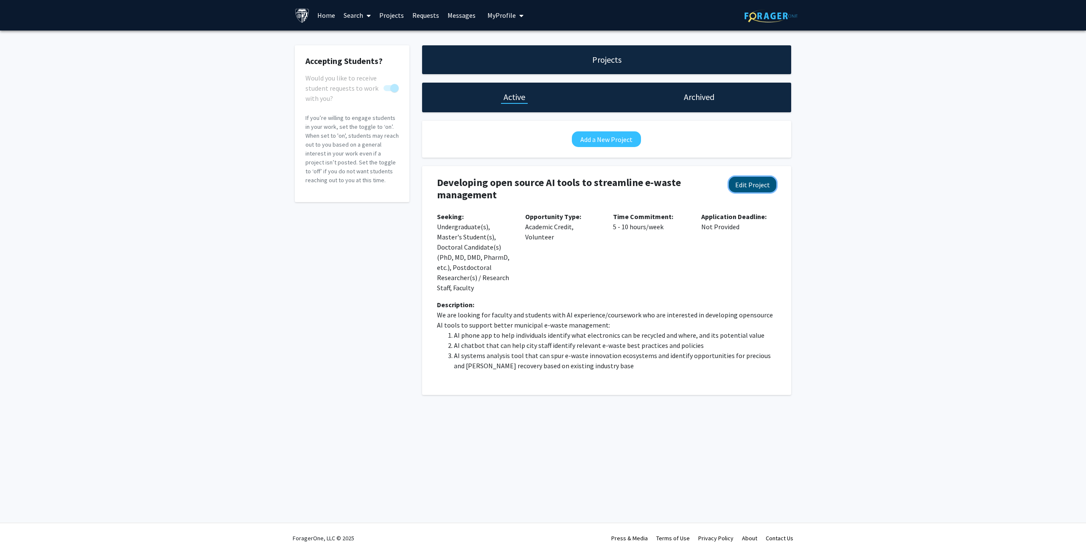
click at [757, 184] on button "Edit Project" at bounding box center [752, 185] width 47 height 16
select select "5 - 10"
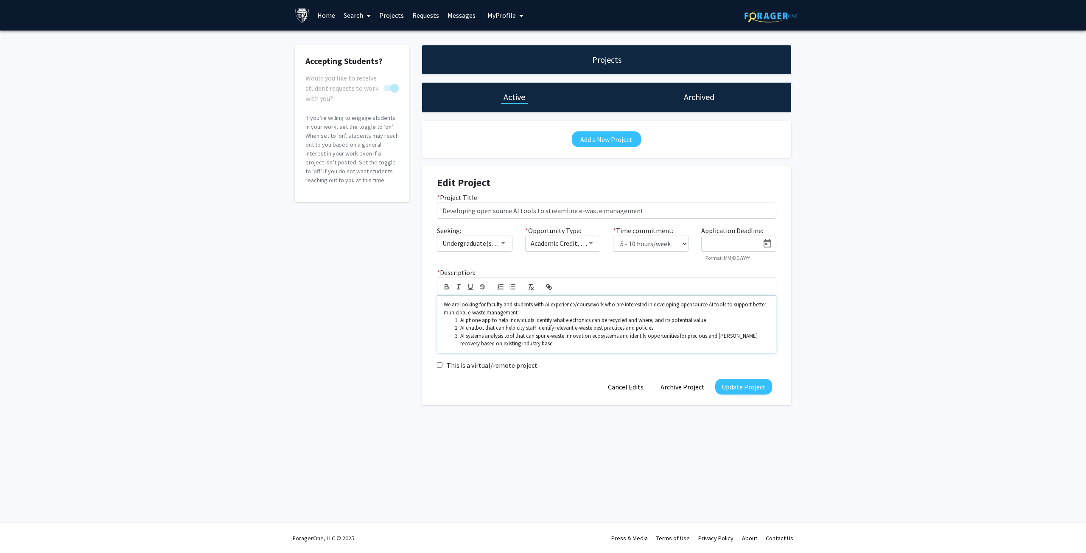
click at [580, 342] on li "AI systems analysis tool that can spur e-waste innovation ecosystems and identi…" at bounding box center [611, 340] width 318 height 16
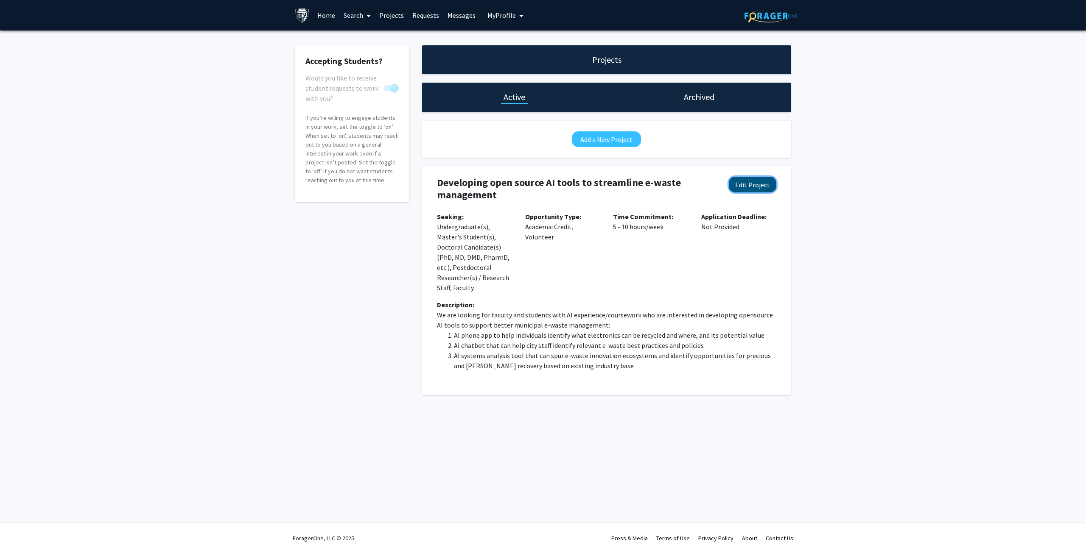
click at [752, 184] on button "Edit Project" at bounding box center [752, 185] width 47 height 16
select select "5 - 10"
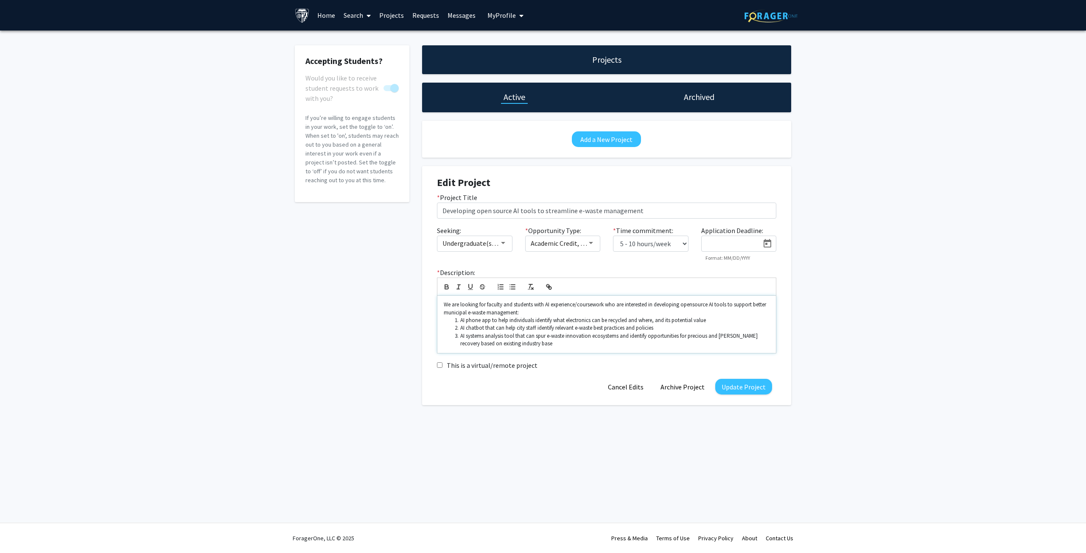
click at [567, 347] on li "AI systems analysis tool that can spur e-waste innovation ecosystems and identi…" at bounding box center [611, 340] width 318 height 16
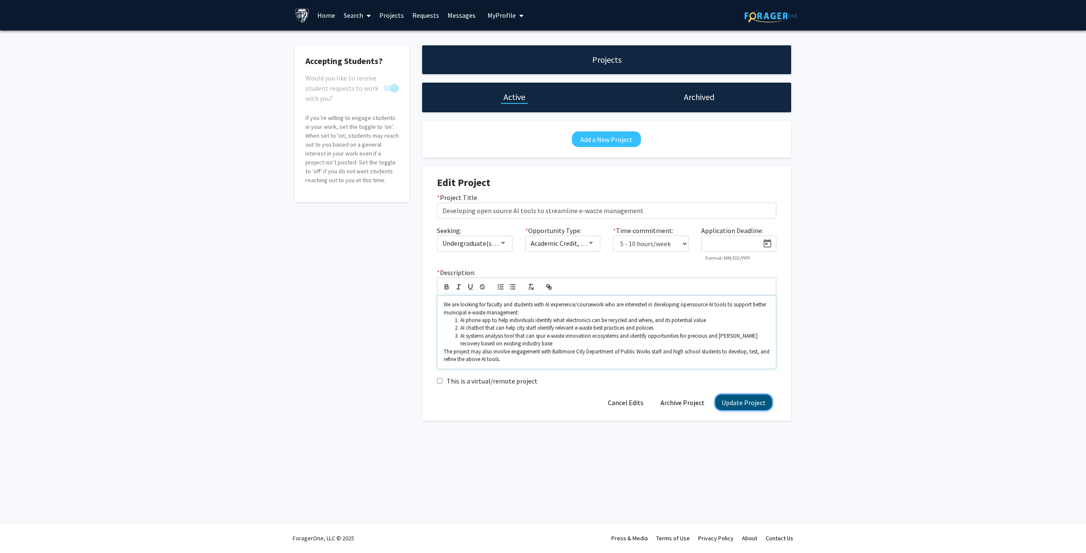
click at [751, 398] on button "Update Project" at bounding box center [743, 403] width 57 height 16
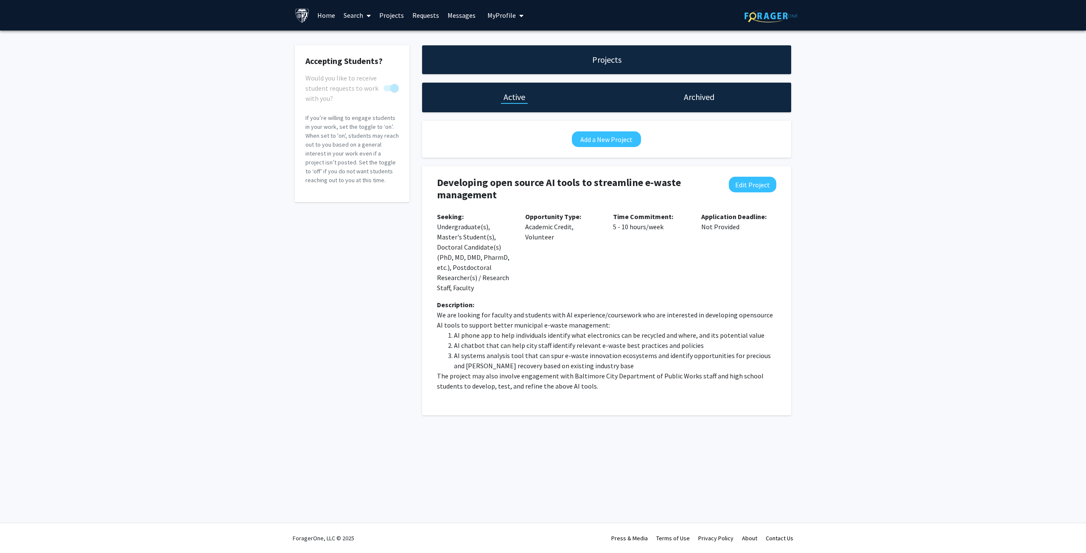
click at [387, 14] on link "Projects" at bounding box center [391, 15] width 33 height 30
click at [338, 14] on link "Home" at bounding box center [326, 15] width 26 height 30
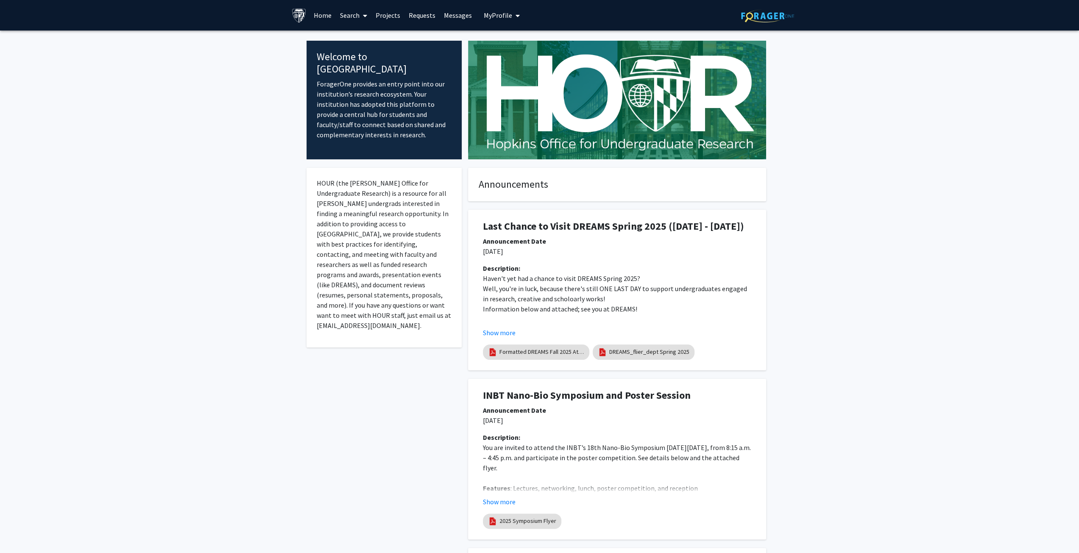
click at [358, 14] on link "Search" at bounding box center [354, 15] width 36 height 30
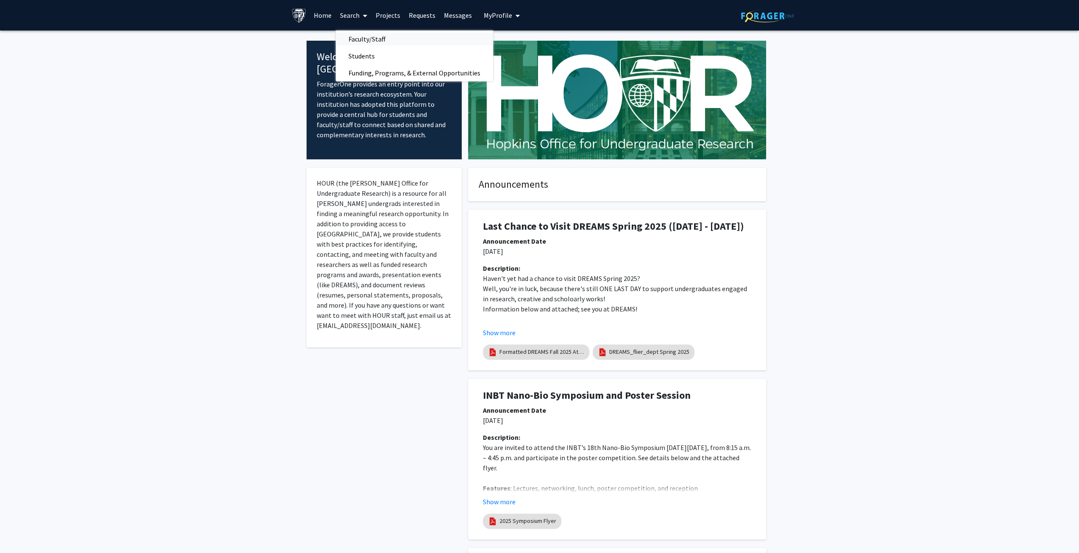
click at [358, 41] on span "Faculty/Staff" at bounding box center [367, 39] width 62 height 17
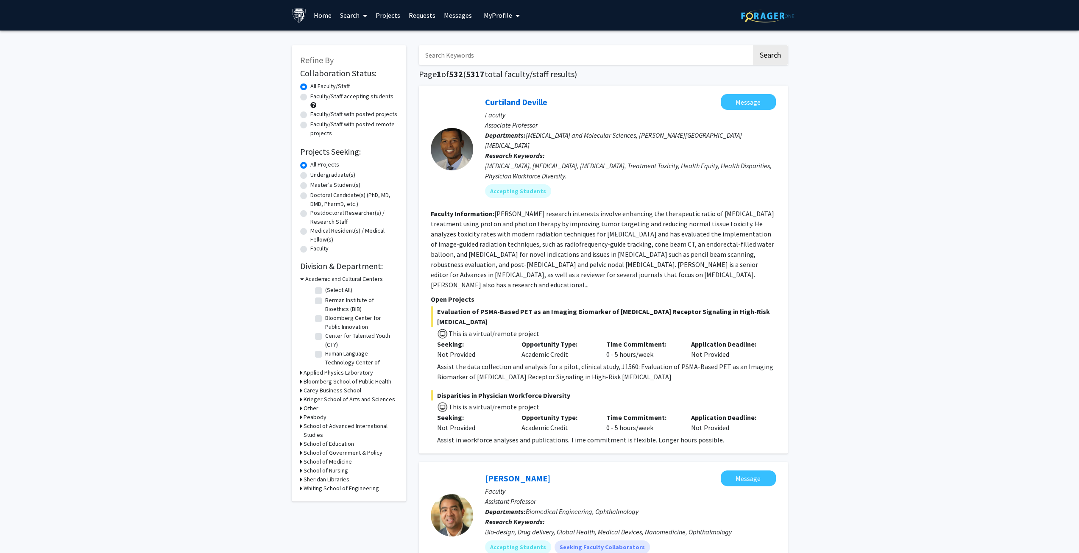
click at [310, 114] on label "Faculty/Staff with posted projects" at bounding box center [353, 114] width 87 height 9
click at [310, 114] on input "Faculty/Staff with posted projects" at bounding box center [313, 113] width 6 height 6
radio input "true"
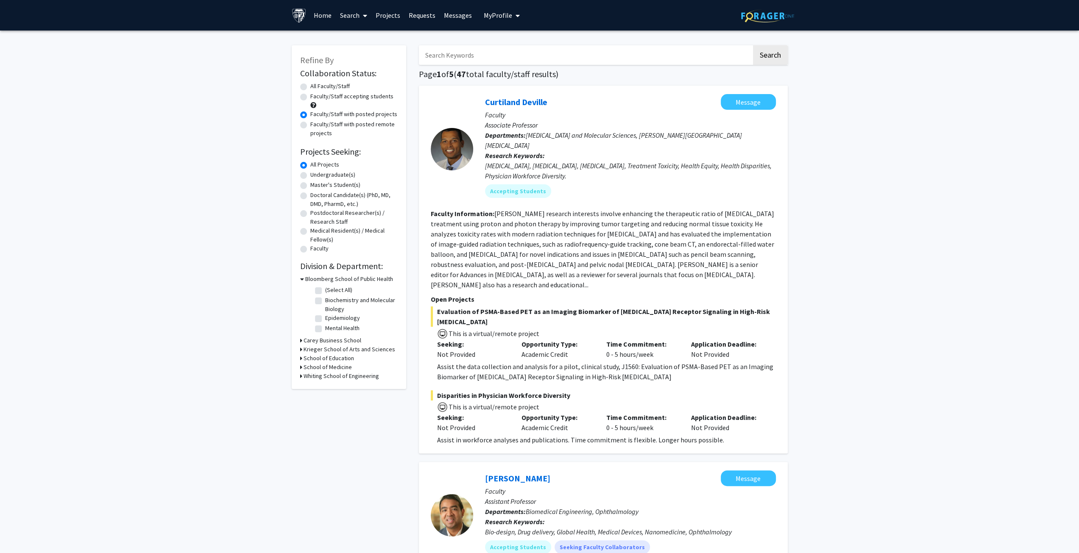
click at [487, 53] on input "Search Keywords" at bounding box center [585, 55] width 333 height 20
type input "artificial intelligence"
click at [753, 45] on button "Search" at bounding box center [770, 55] width 35 height 20
radio input "true"
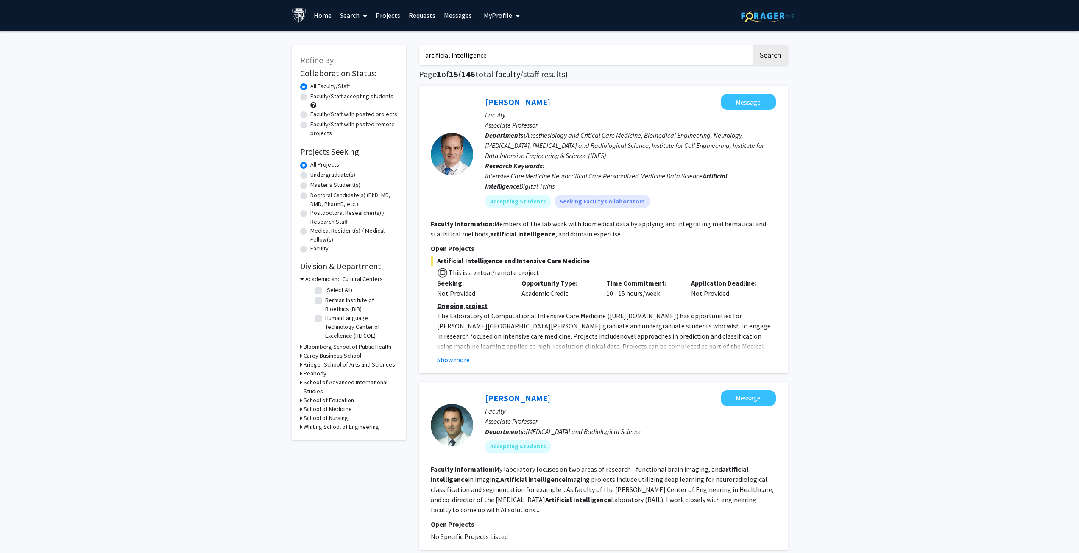
click at [310, 114] on label "Faculty/Staff with posted projects" at bounding box center [353, 114] width 87 height 9
click at [310, 114] on input "Faculty/Staff with posted projects" at bounding box center [313, 113] width 6 height 6
radio input "true"
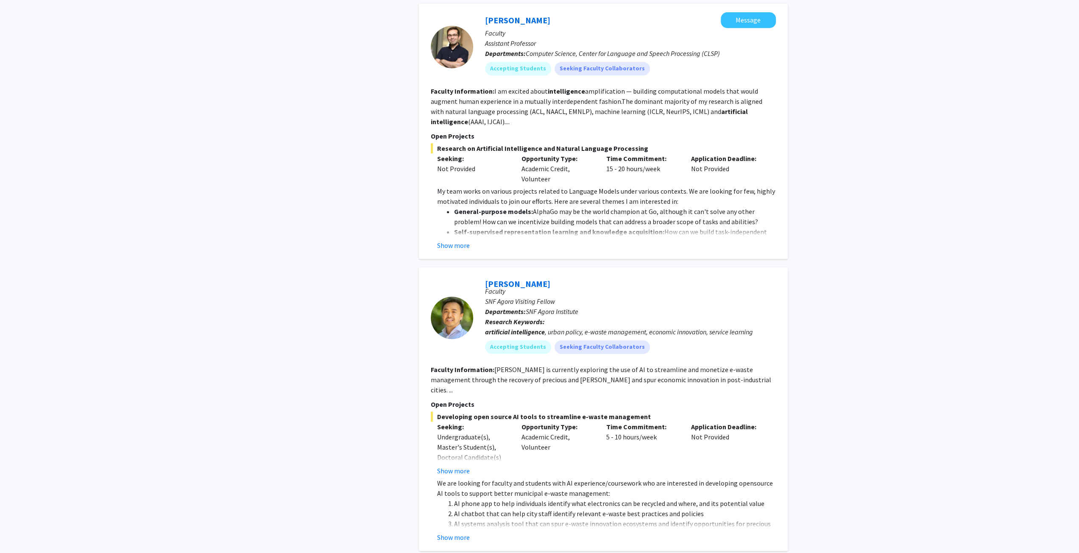
scroll to position [466, 0]
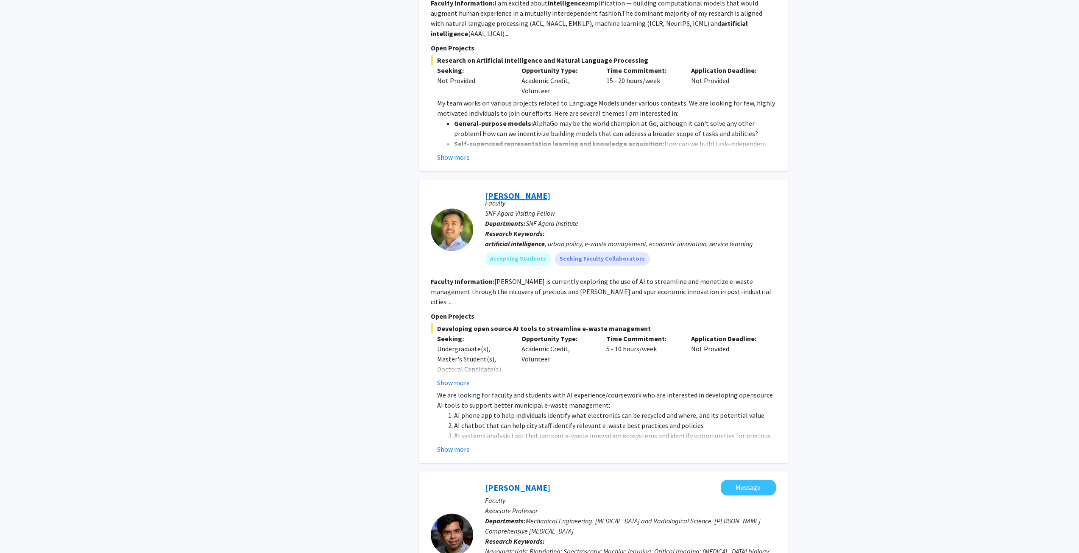
click at [513, 195] on link "[PERSON_NAME]" at bounding box center [517, 195] width 65 height 11
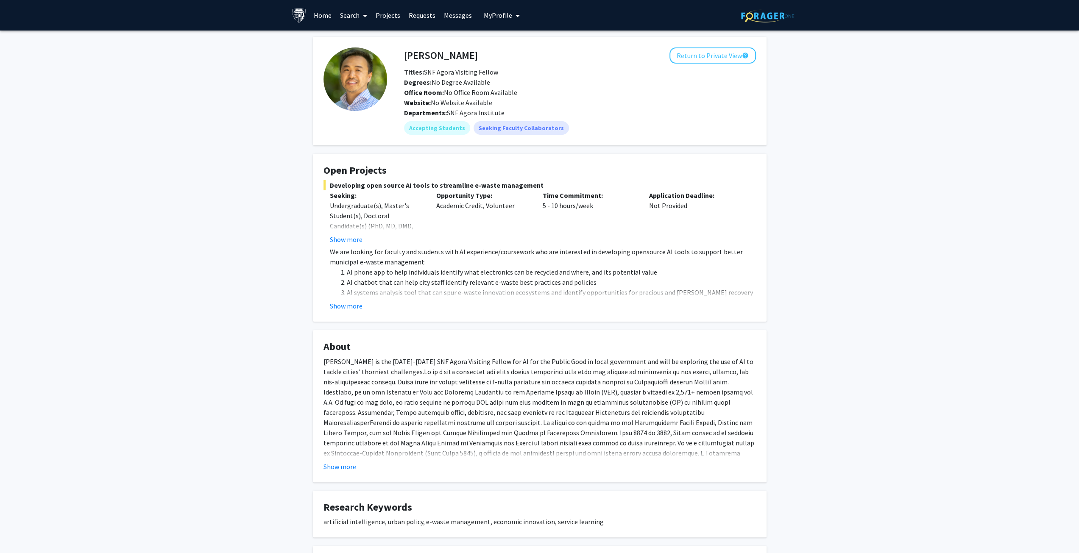
click at [345, 14] on link "Search" at bounding box center [354, 15] width 36 height 30
click at [349, 36] on span "Faculty/Staff" at bounding box center [367, 39] width 62 height 17
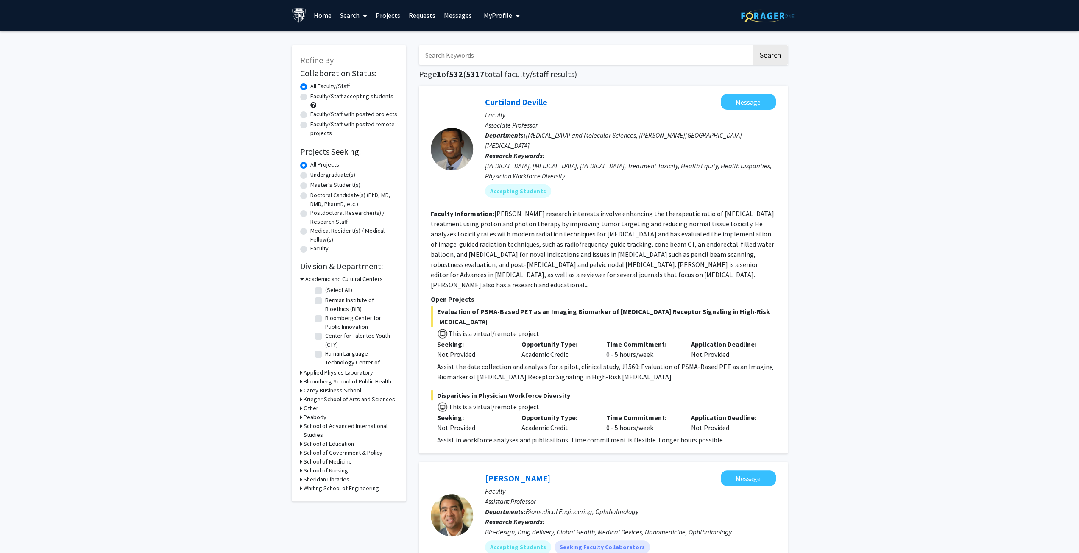
click at [522, 102] on link "Curtiland Deville" at bounding box center [516, 102] width 62 height 11
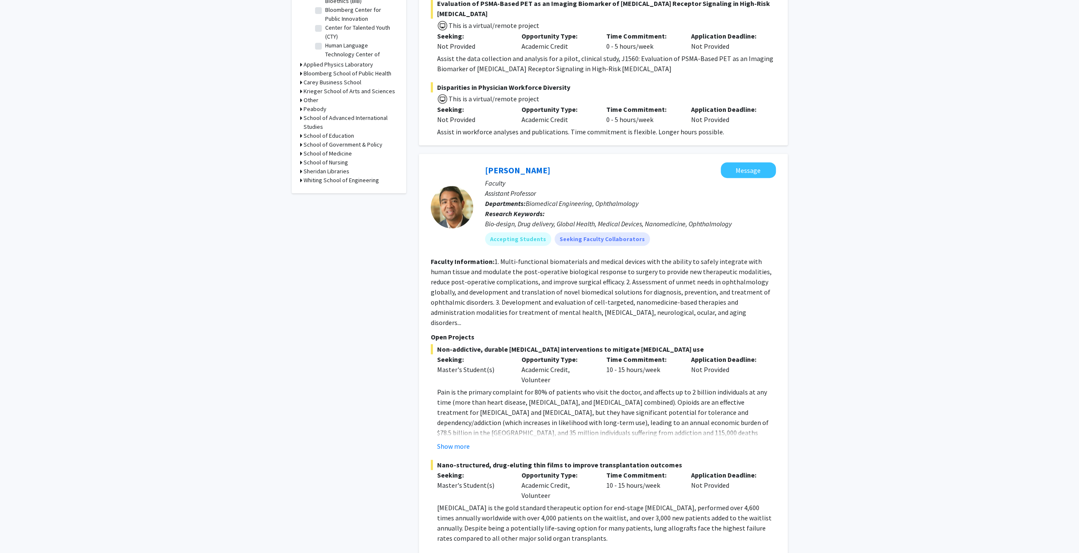
scroll to position [339, 0]
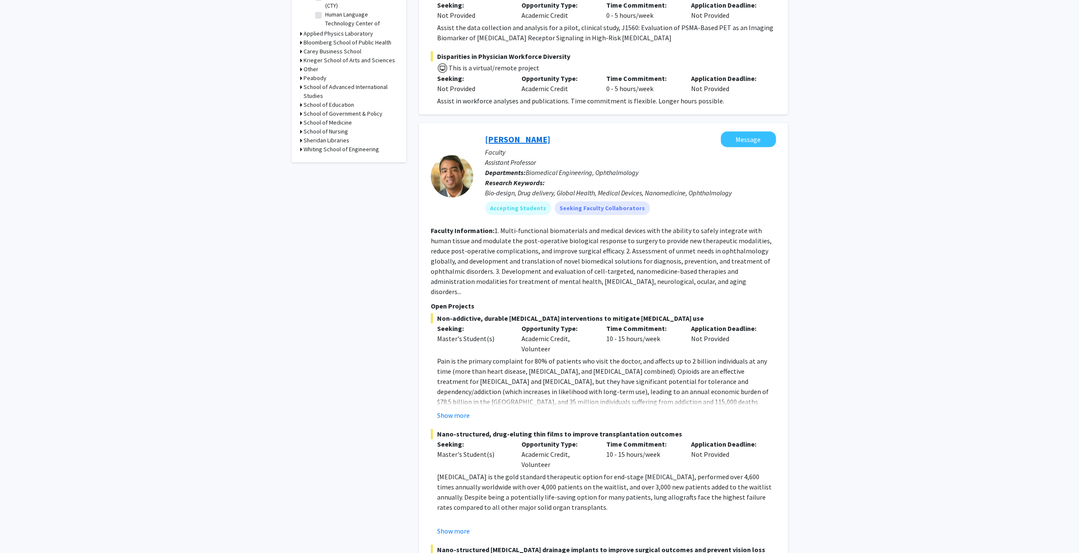
click at [510, 134] on link "[PERSON_NAME]" at bounding box center [517, 139] width 65 height 11
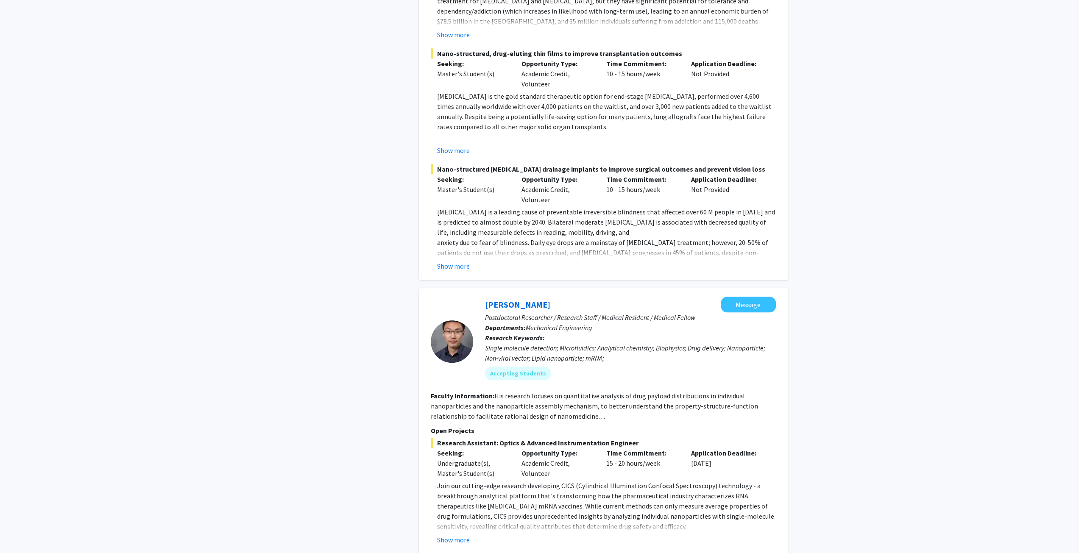
scroll to position [763, 0]
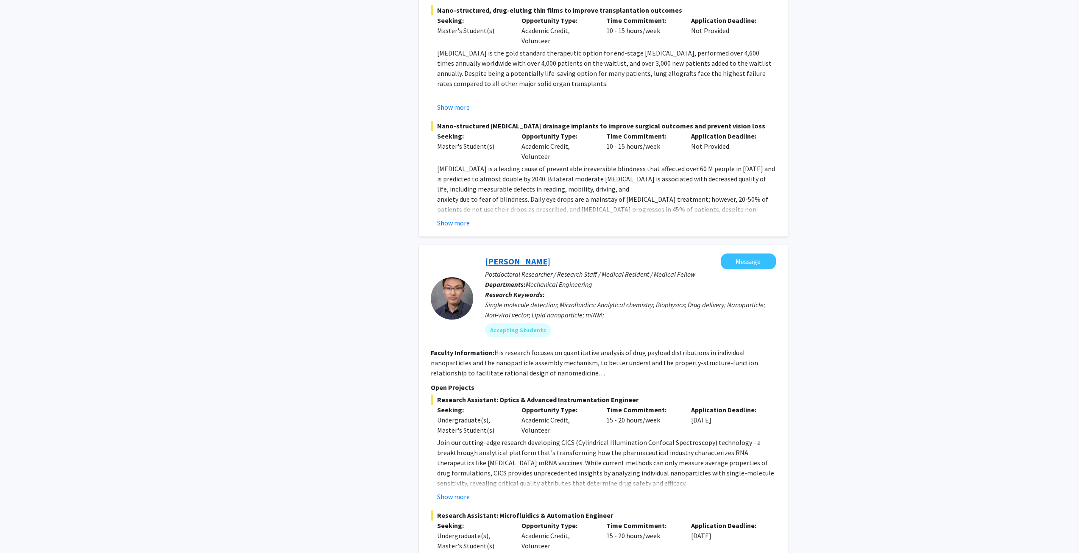
click at [500, 256] on link "[PERSON_NAME]" at bounding box center [517, 261] width 65 height 11
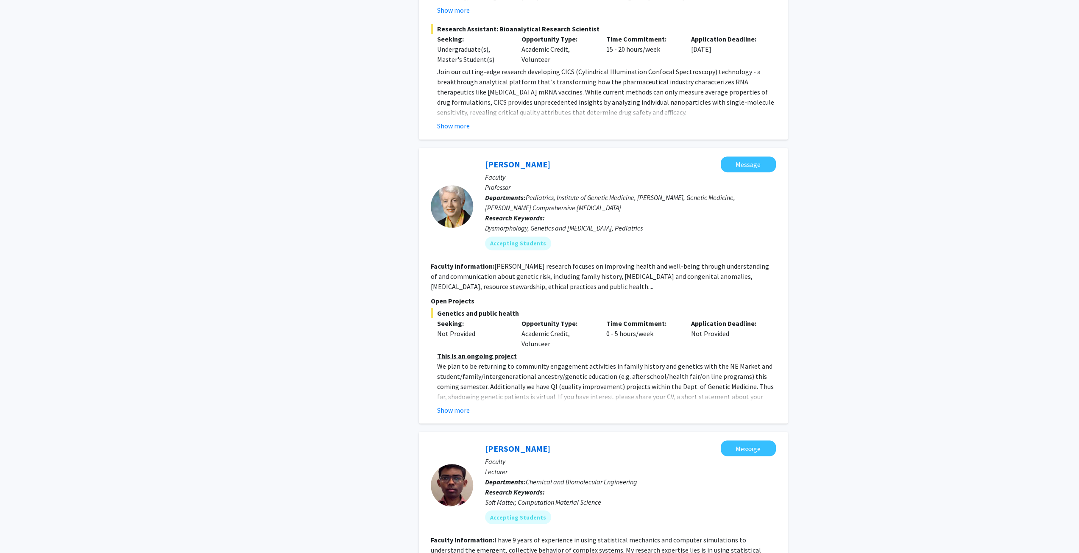
scroll to position [1272, 0]
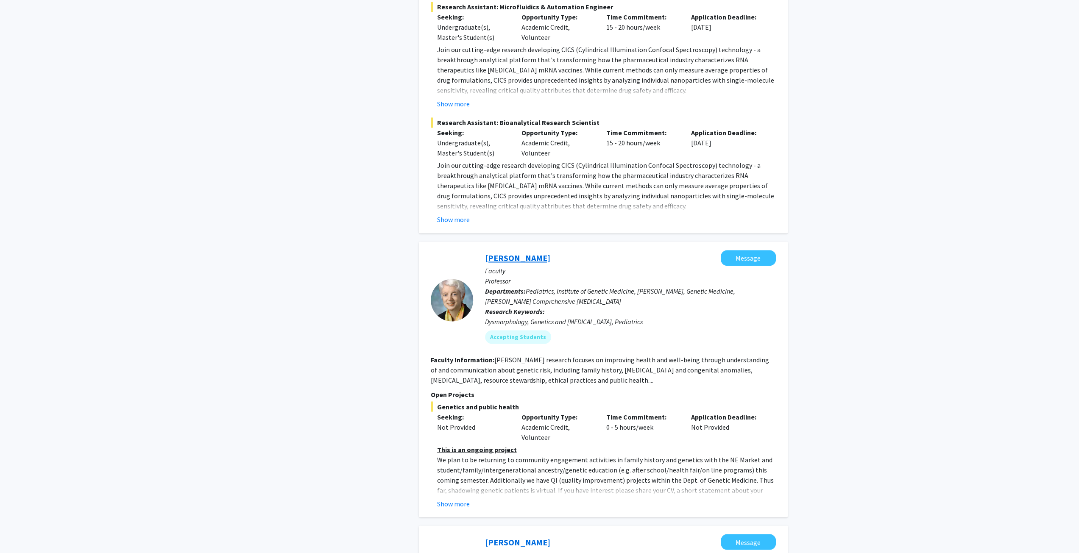
click at [507, 253] on link "[PERSON_NAME]" at bounding box center [517, 258] width 65 height 11
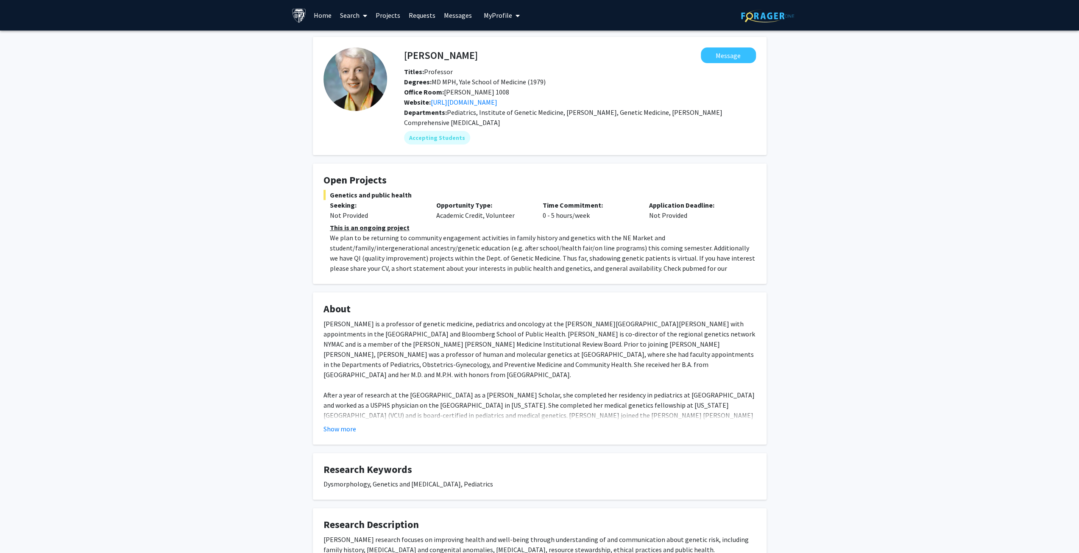
click at [207, 181] on div "[PERSON_NAME] Message Titles: Professor Degrees: MD MPH, Yale School of Medicin…" at bounding box center [539, 343] width 1079 height 625
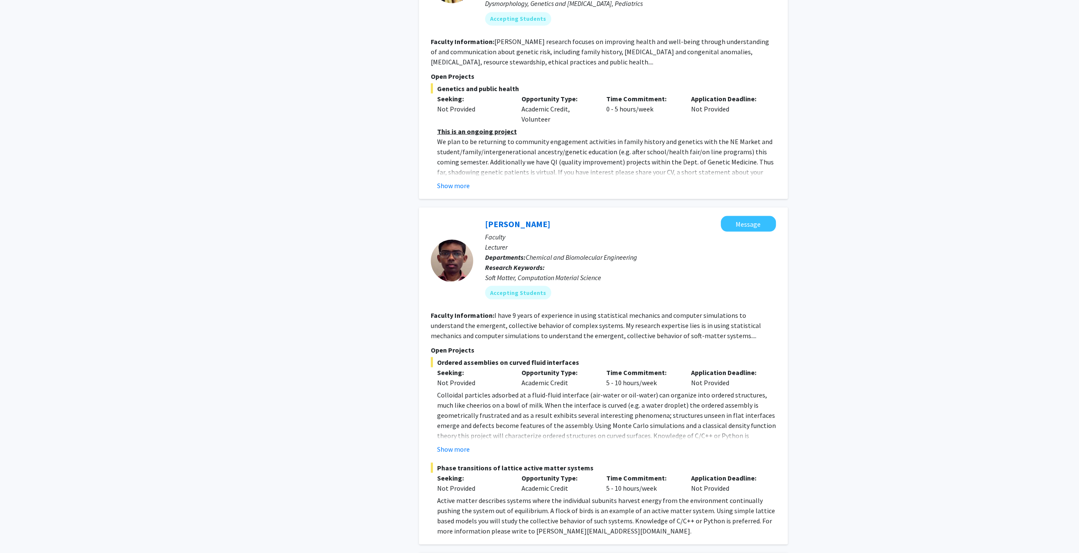
scroll to position [1654, 0]
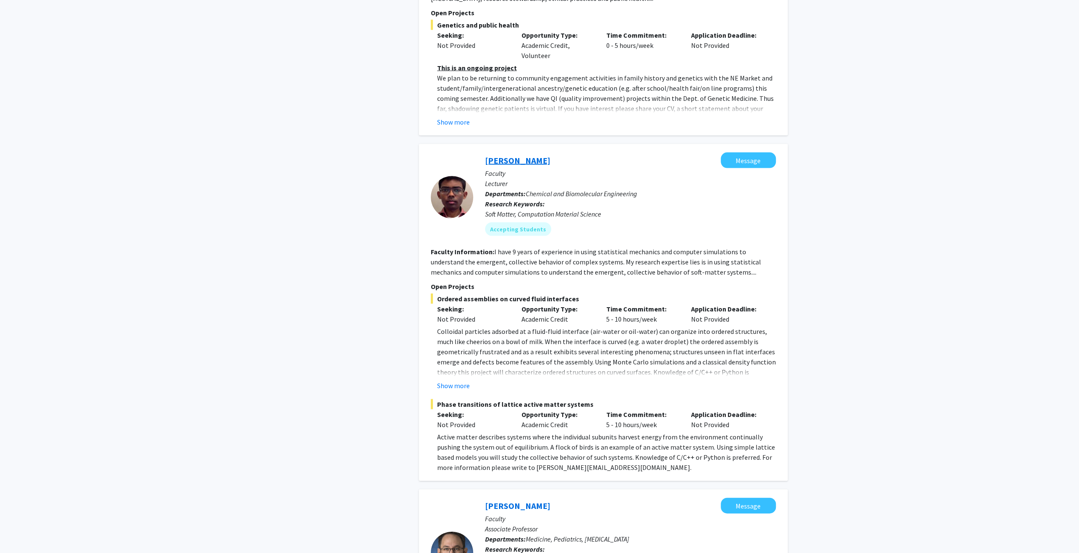
click at [510, 155] on link "[PERSON_NAME]" at bounding box center [517, 160] width 65 height 11
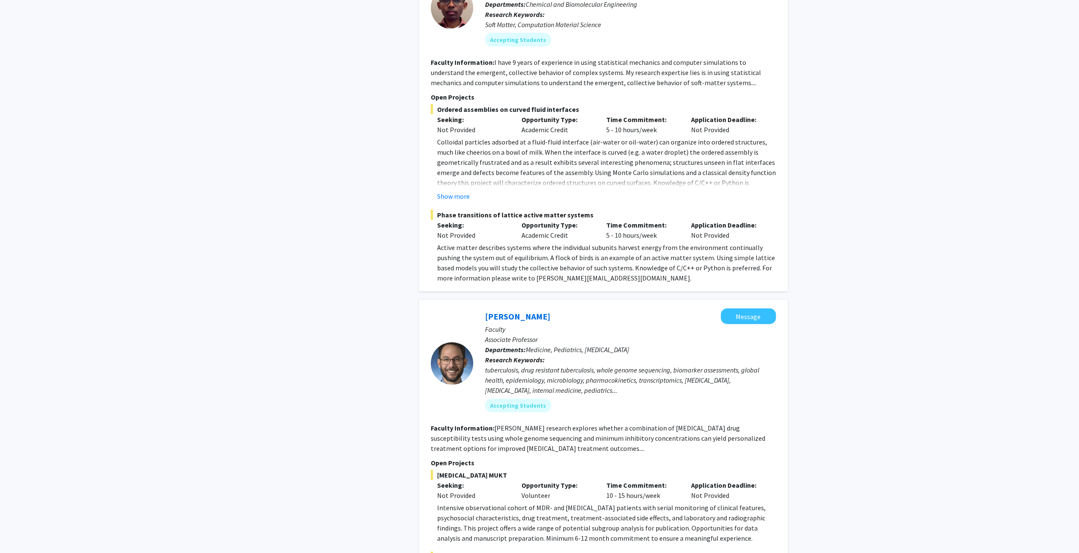
scroll to position [1908, 0]
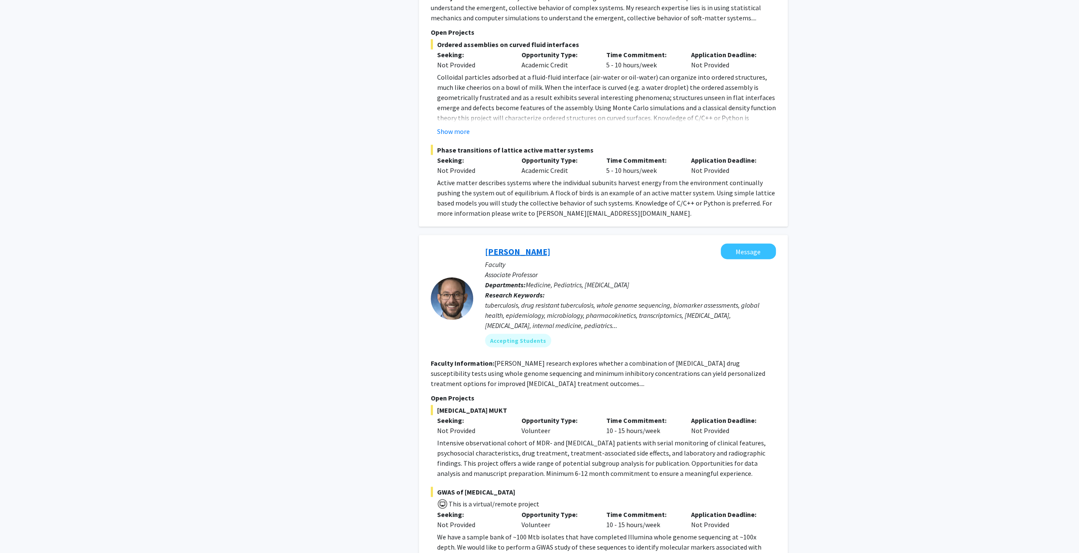
click at [518, 246] on link "[PERSON_NAME]" at bounding box center [517, 251] width 65 height 11
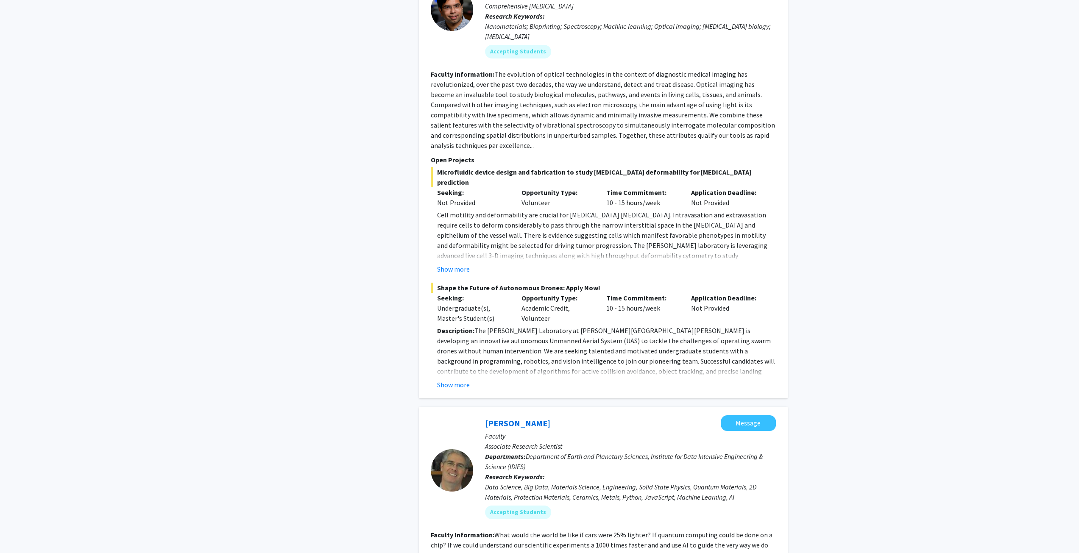
scroll to position [3223, 0]
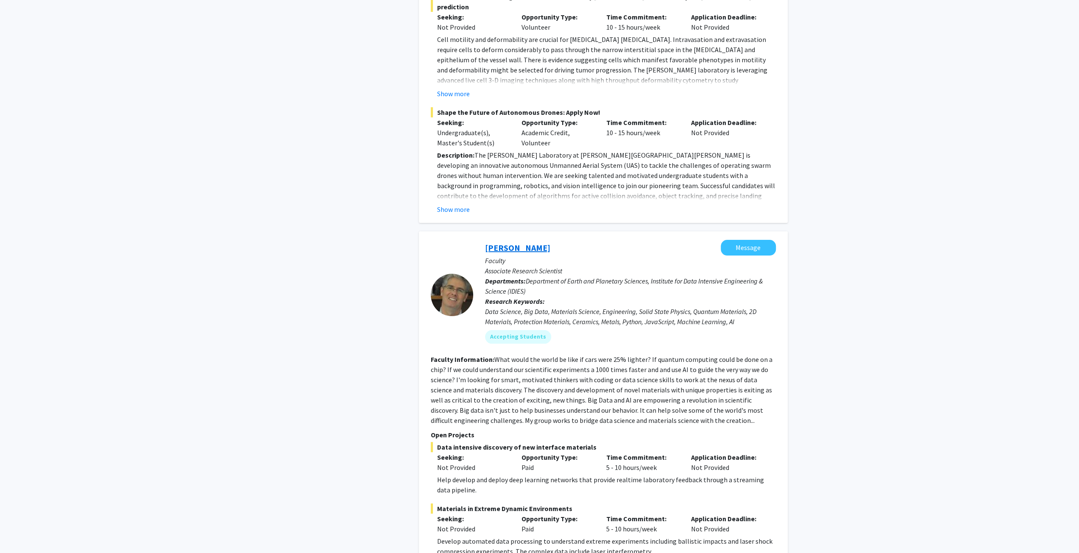
click at [517, 243] on link "[PERSON_NAME]" at bounding box center [517, 248] width 65 height 11
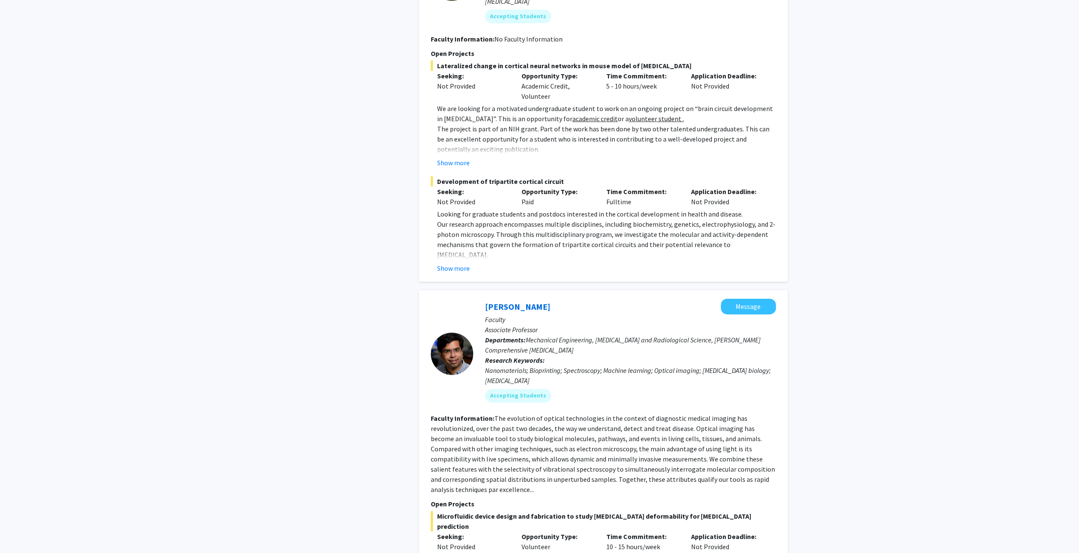
scroll to position [2756, 0]
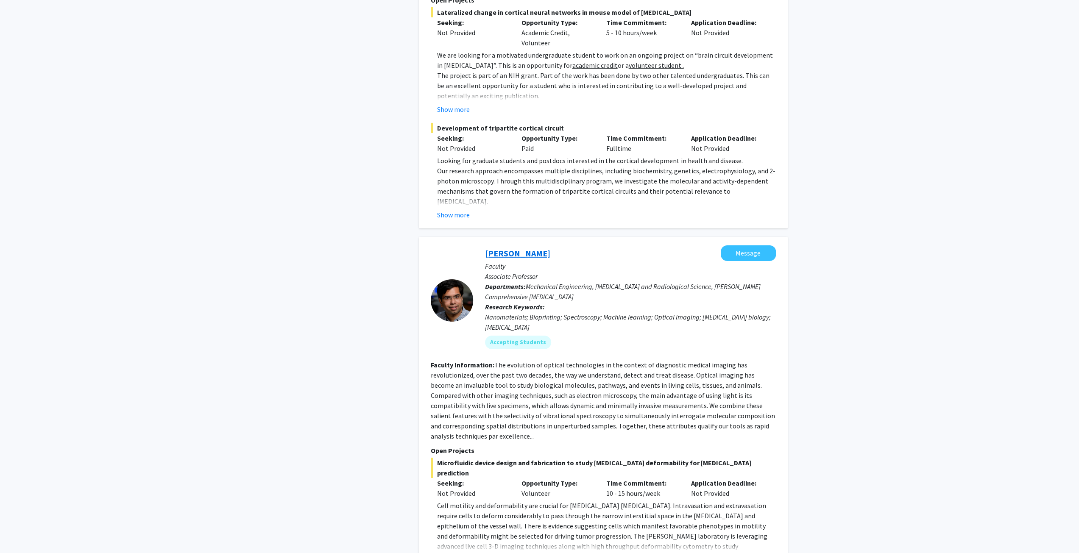
click at [501, 248] on link "[PERSON_NAME]" at bounding box center [517, 253] width 65 height 11
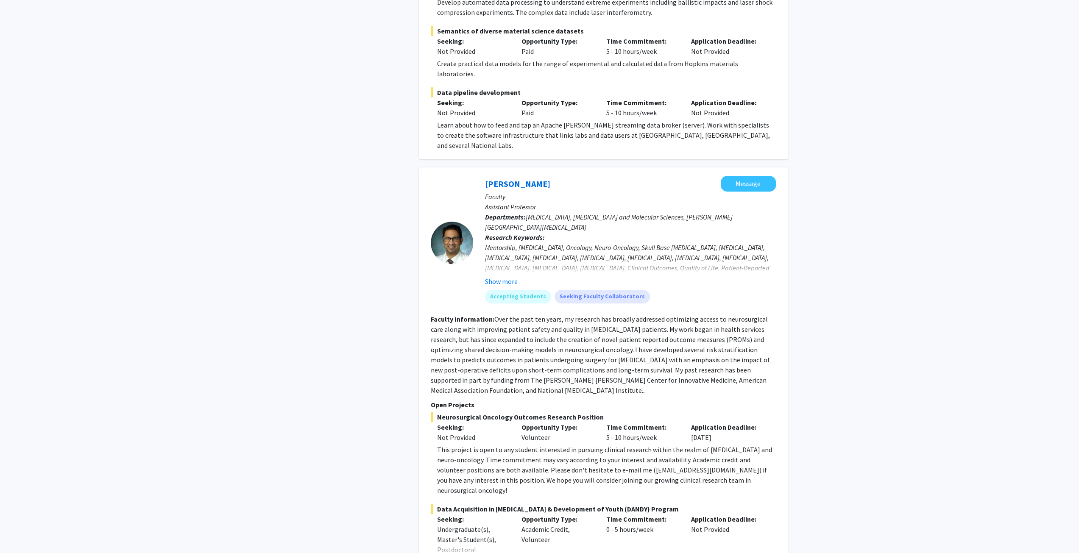
scroll to position [3760, 0]
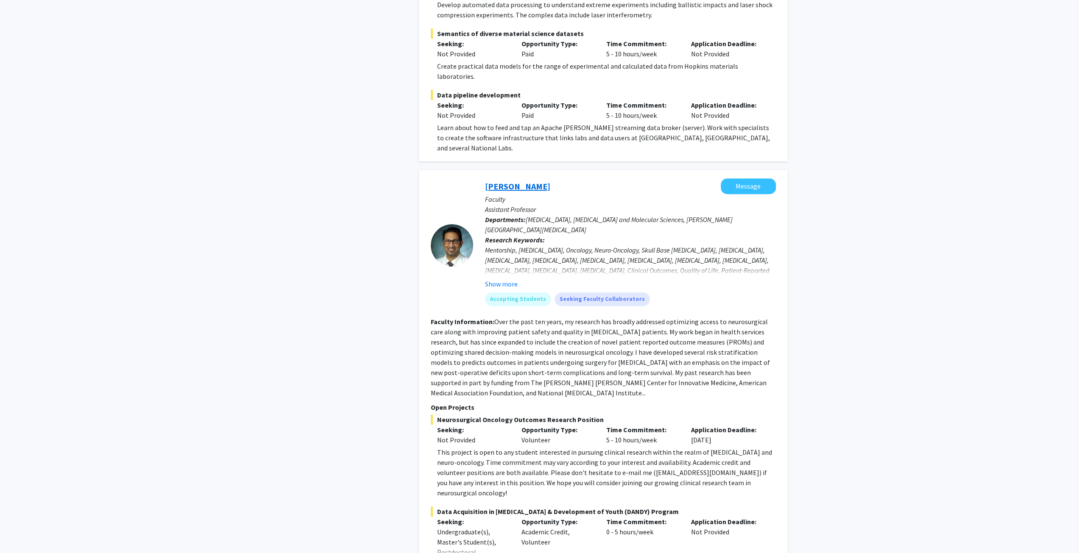
click at [505, 181] on link "[PERSON_NAME]" at bounding box center [517, 186] width 65 height 11
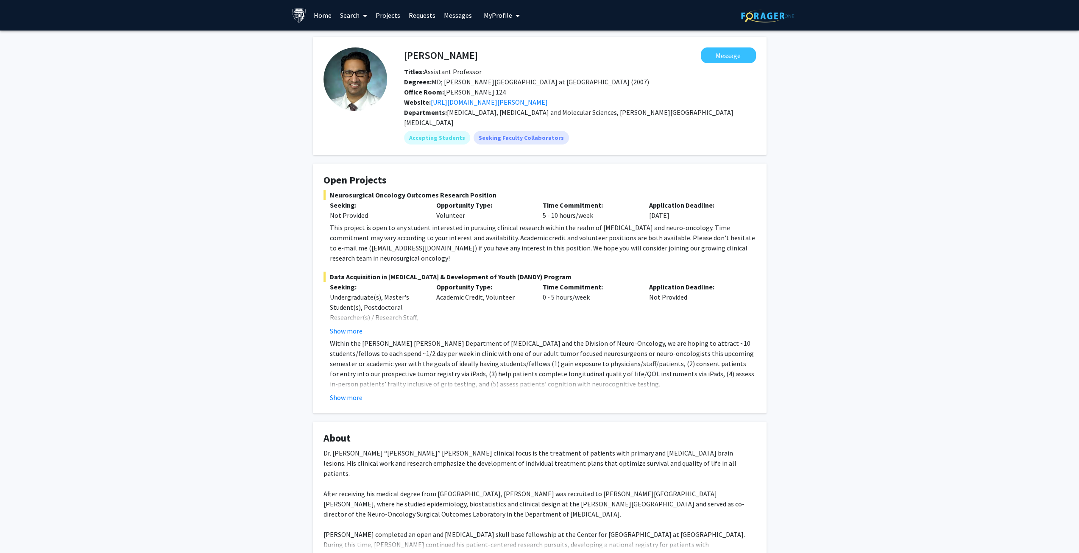
click at [491, 15] on span "My Profile" at bounding box center [498, 15] width 28 height 8
click at [519, 46] on span "View Profile" at bounding box center [536, 48] width 51 height 9
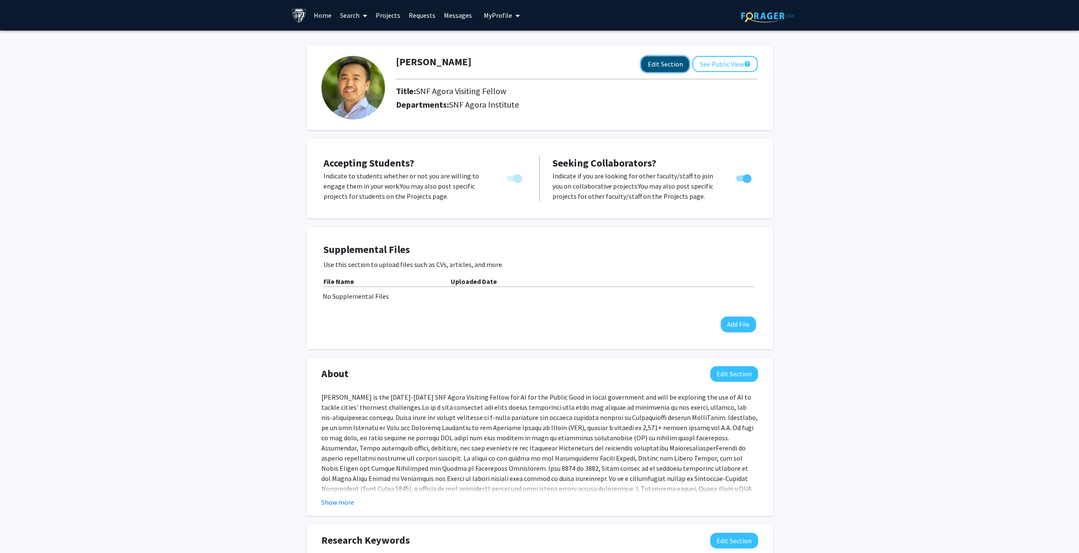
click at [663, 63] on button "Edit Section" at bounding box center [665, 64] width 48 height 16
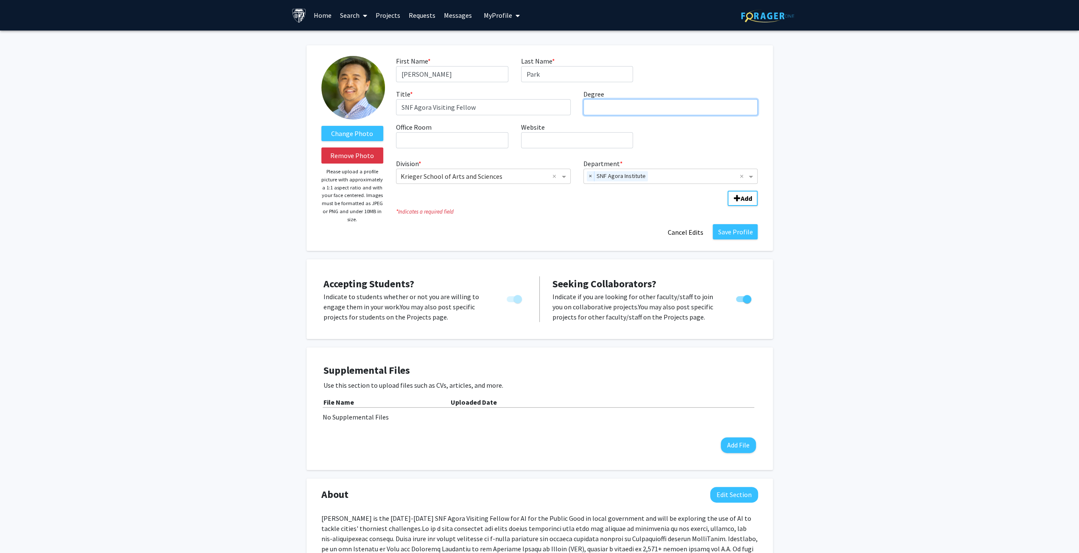
click at [676, 113] on input "Degree required" at bounding box center [671, 107] width 175 height 16
type input "MPP, [GEOGRAPHIC_DATA] (2005); BAS, [GEOGRAPHIC_DATA][US_STATE] (2001)"
click at [929, 137] on div "Change Photo Remove Photo Please upload a profile picture with approximately a …" at bounding box center [539, 476] width 1079 height 891
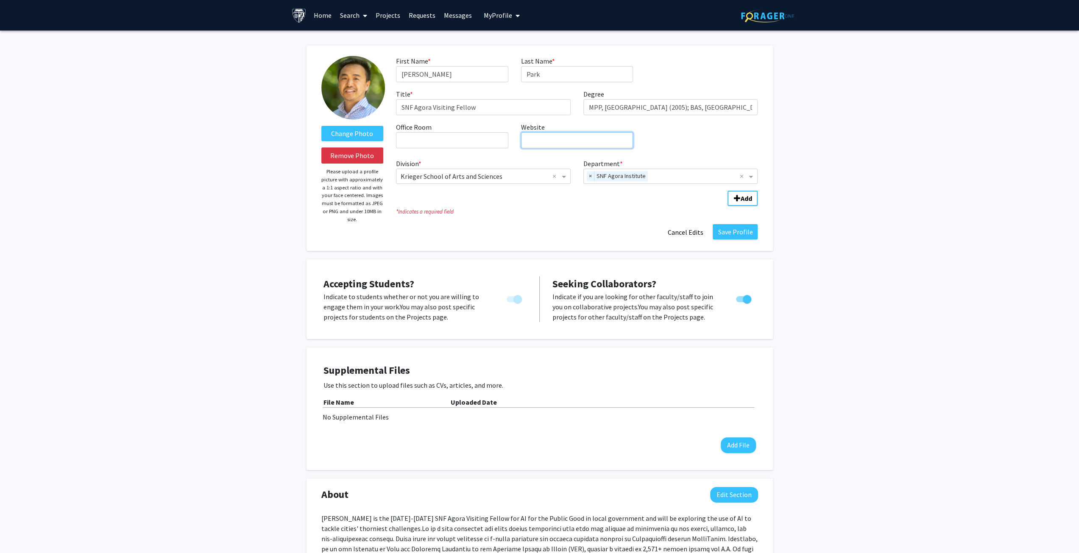
click at [568, 141] on input "Website required" at bounding box center [577, 140] width 112 height 16
click at [552, 137] on input "Website required" at bounding box center [577, 140] width 112 height 16
paste input "[URL][DOMAIN_NAME][PERSON_NAME]"
type input "[URL][DOMAIN_NAME][PERSON_NAME]"
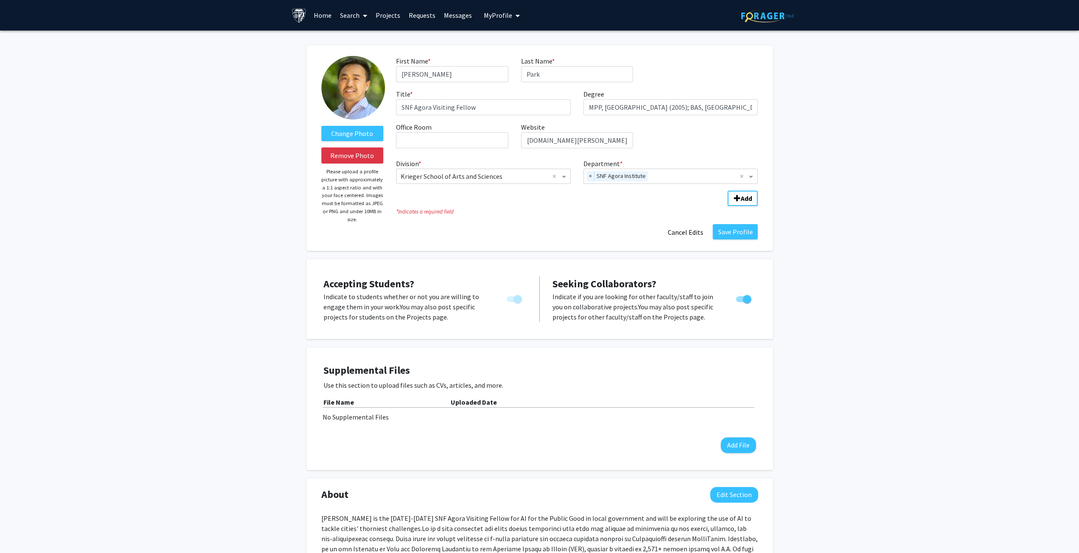
scroll to position [0, 0]
drag, startPoint x: 846, startPoint y: 136, endPoint x: 884, endPoint y: 134, distance: 38.2
click at [851, 135] on div "Change Photo Remove Photo Please upload a profile picture with approximately a …" at bounding box center [539, 476] width 1079 height 891
click at [731, 232] on button "Save Profile" at bounding box center [735, 231] width 45 height 15
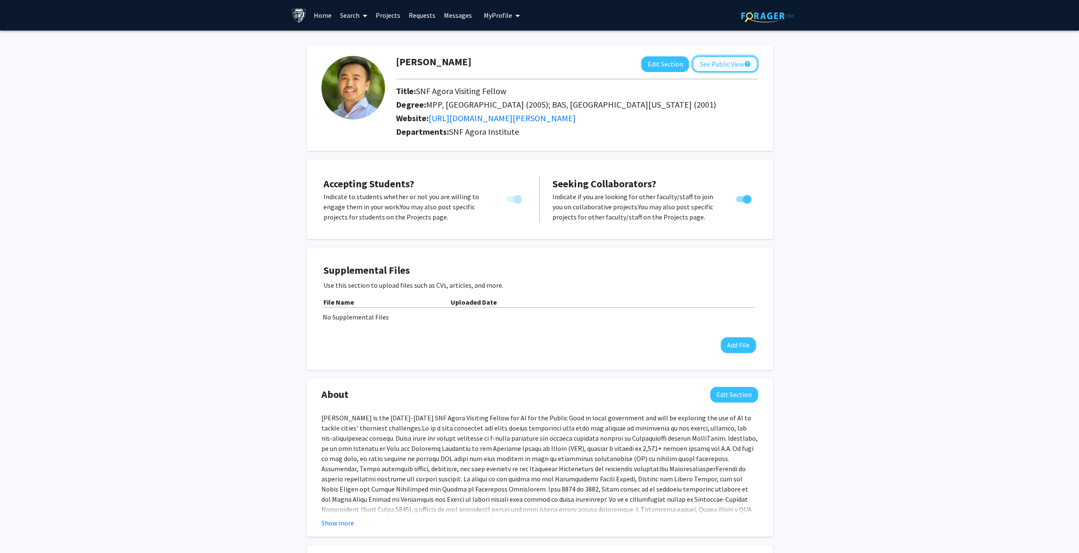
click at [723, 65] on button "See Public View help" at bounding box center [724, 64] width 65 height 16
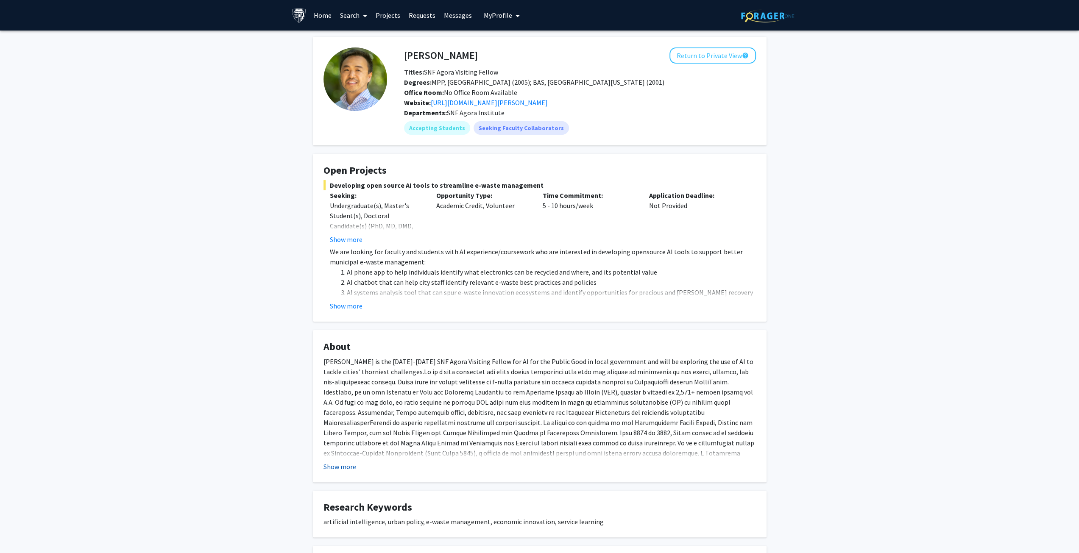
click at [337, 466] on button "Show more" at bounding box center [340, 467] width 33 height 10
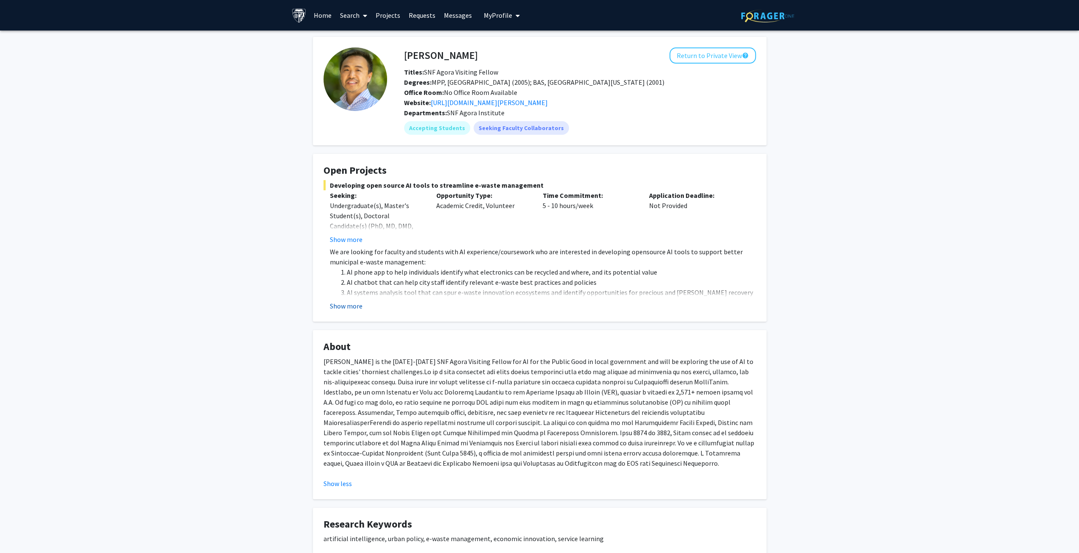
click at [350, 309] on button "Show more" at bounding box center [346, 306] width 33 height 10
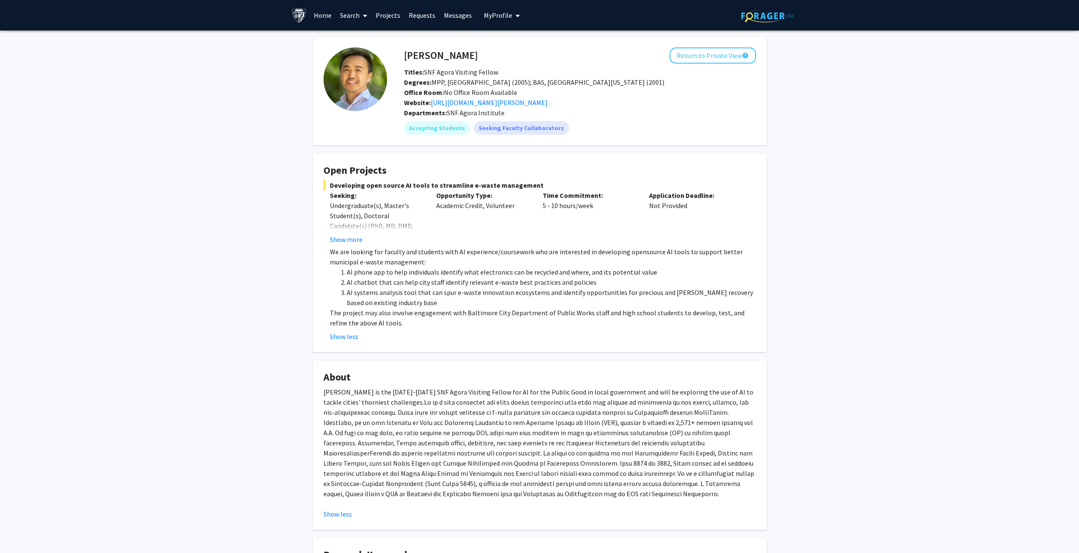
click at [322, 15] on link "Home" at bounding box center [323, 15] width 26 height 30
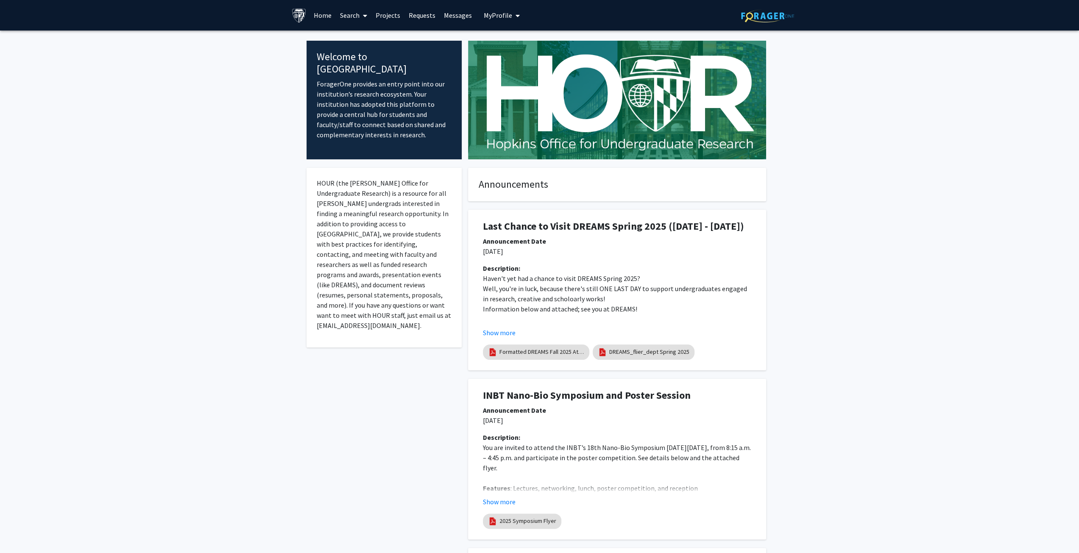
click at [390, 15] on link "Projects" at bounding box center [387, 15] width 33 height 30
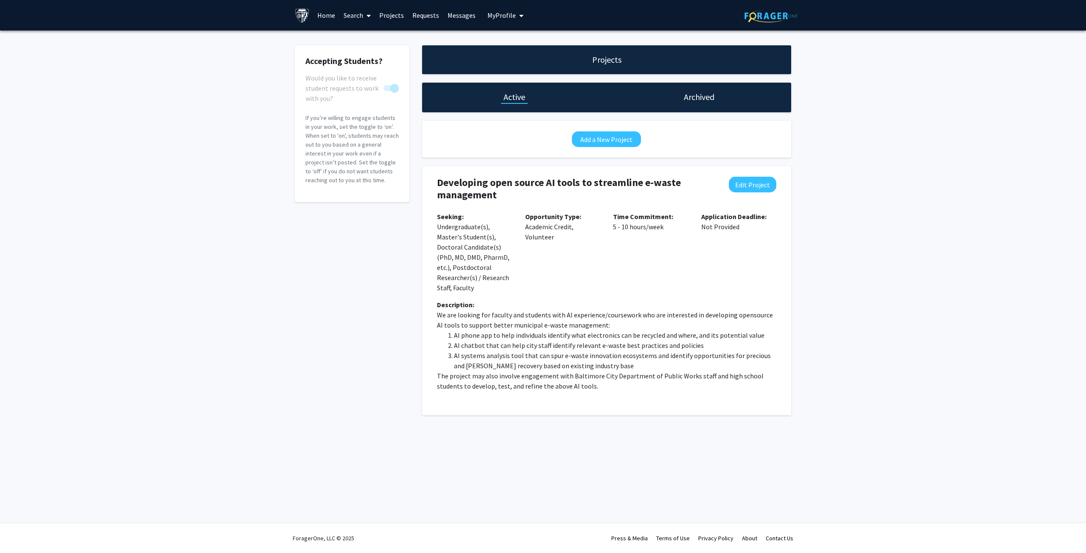
click at [343, 13] on link "Search" at bounding box center [357, 15] width 36 height 30
click at [368, 36] on span "Faculty/Staff" at bounding box center [370, 39] width 62 height 17
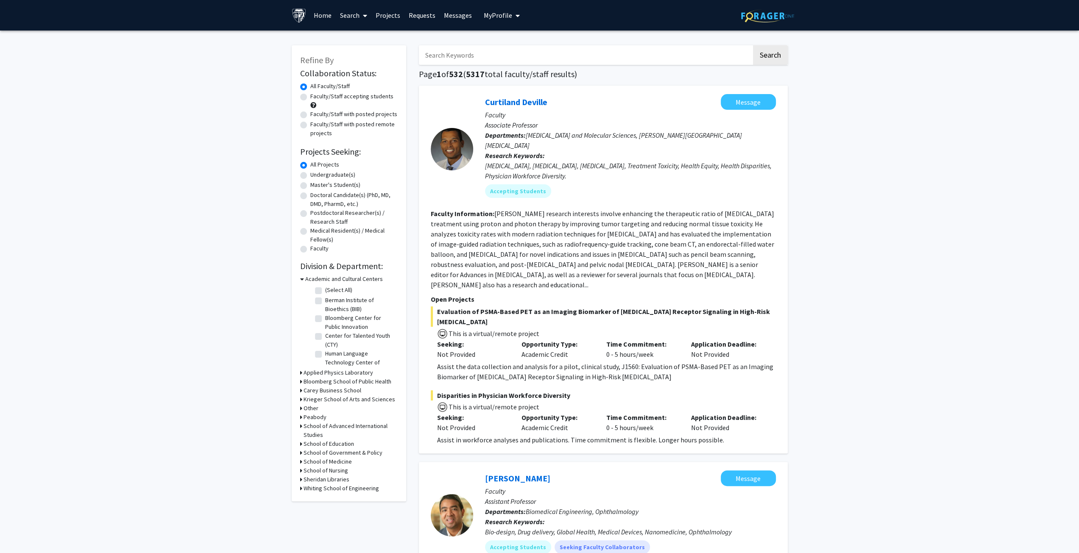
click at [483, 58] on input "Search Keywords" at bounding box center [585, 55] width 333 height 20
click at [753, 45] on button "Search" at bounding box center [770, 55] width 35 height 20
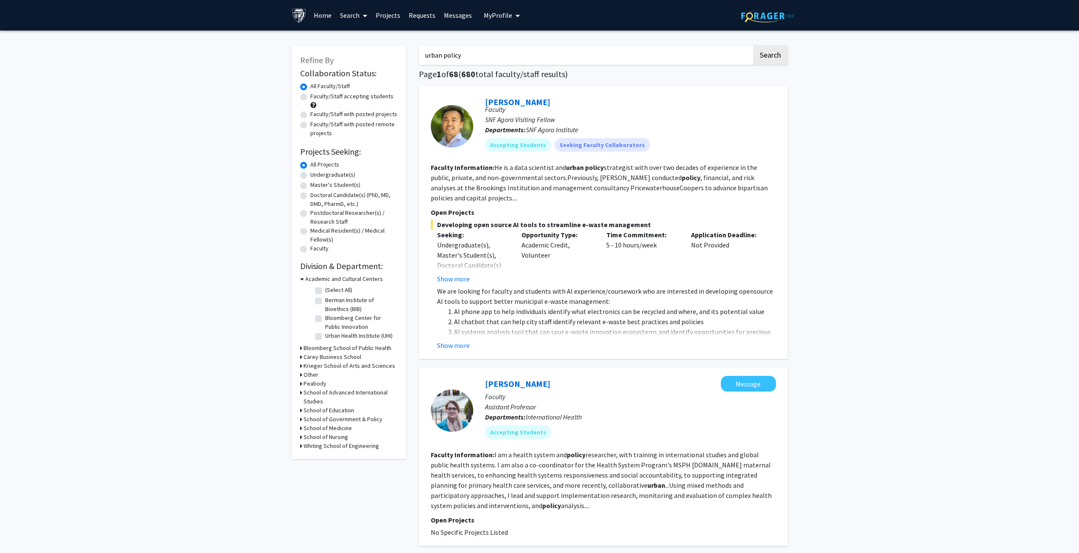
click at [518, 53] on input "urban policy" at bounding box center [585, 55] width 333 height 20
click at [519, 53] on input "urban policy" at bounding box center [585, 55] width 333 height 20
type input "u"
type input "electronics recycling"
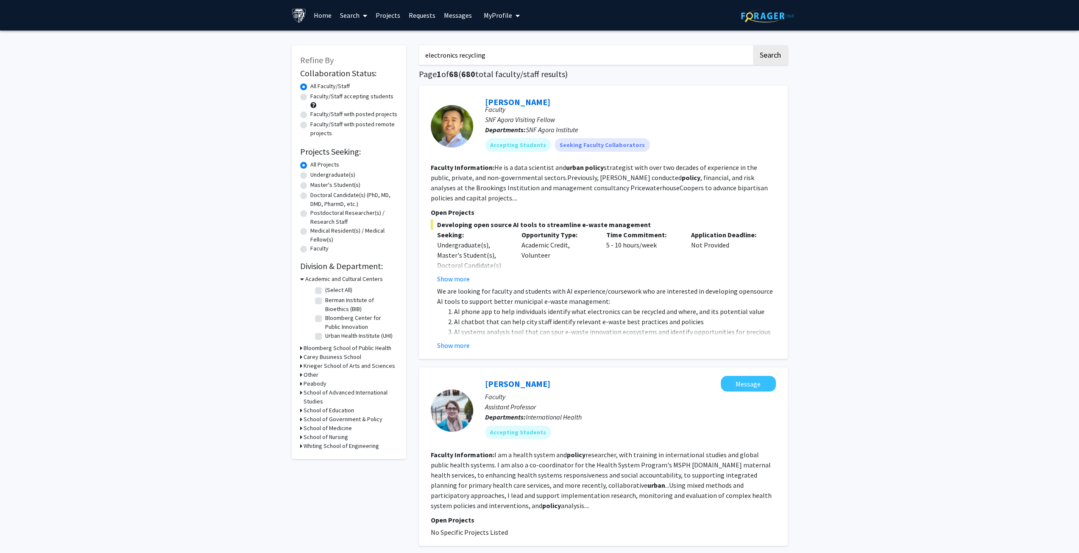
click at [753, 45] on button "Search" at bounding box center [770, 55] width 35 height 20
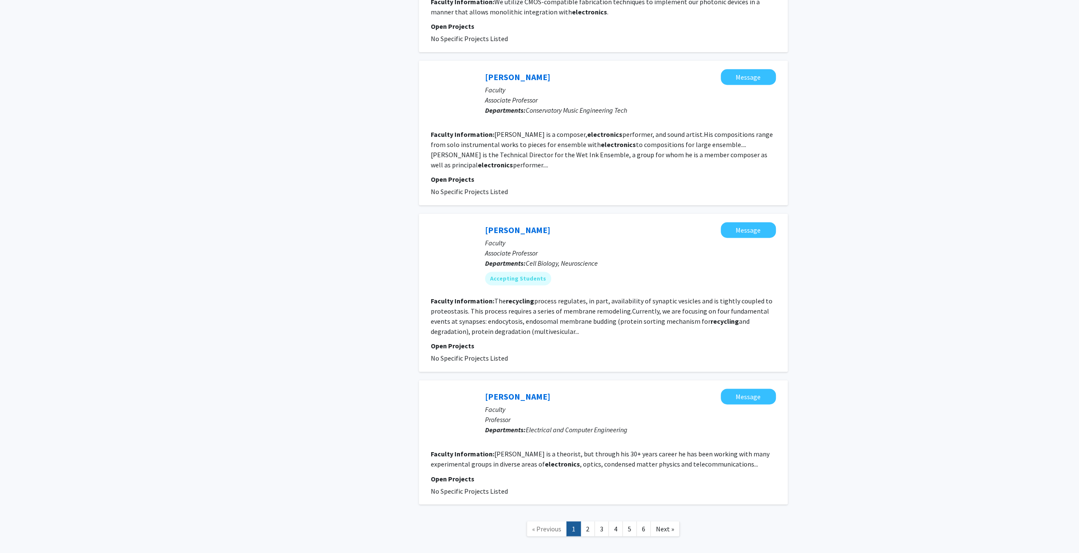
scroll to position [1182, 0]
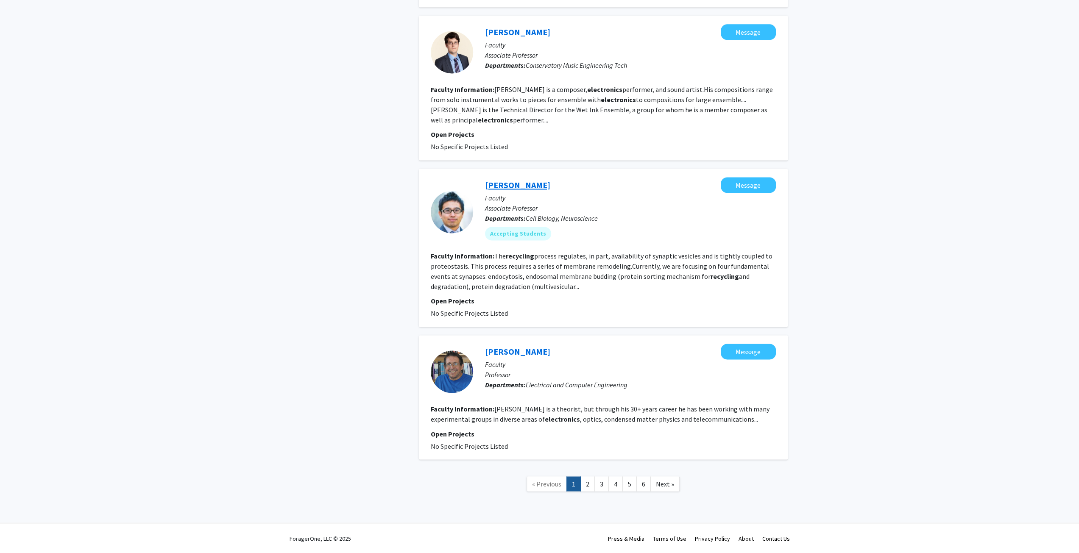
click at [524, 188] on link "[PERSON_NAME]" at bounding box center [517, 185] width 65 height 11
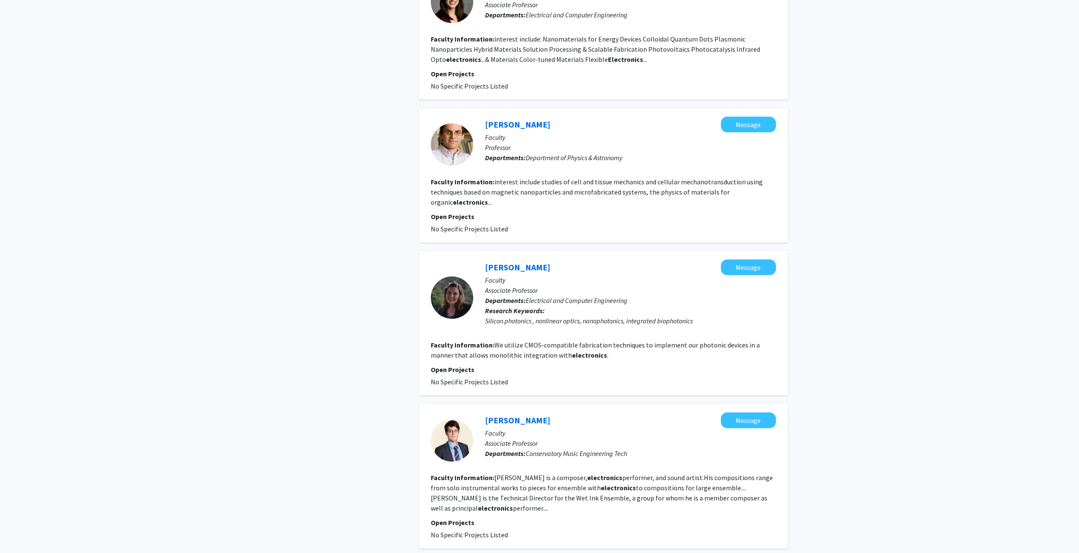
scroll to position [806, 0]
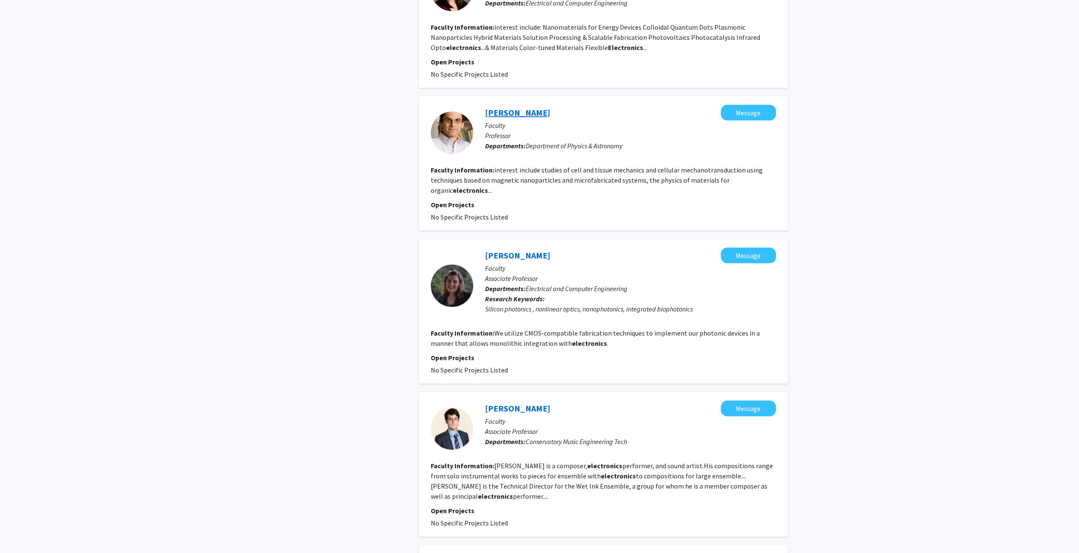
click at [503, 112] on link "[PERSON_NAME]" at bounding box center [517, 112] width 65 height 11
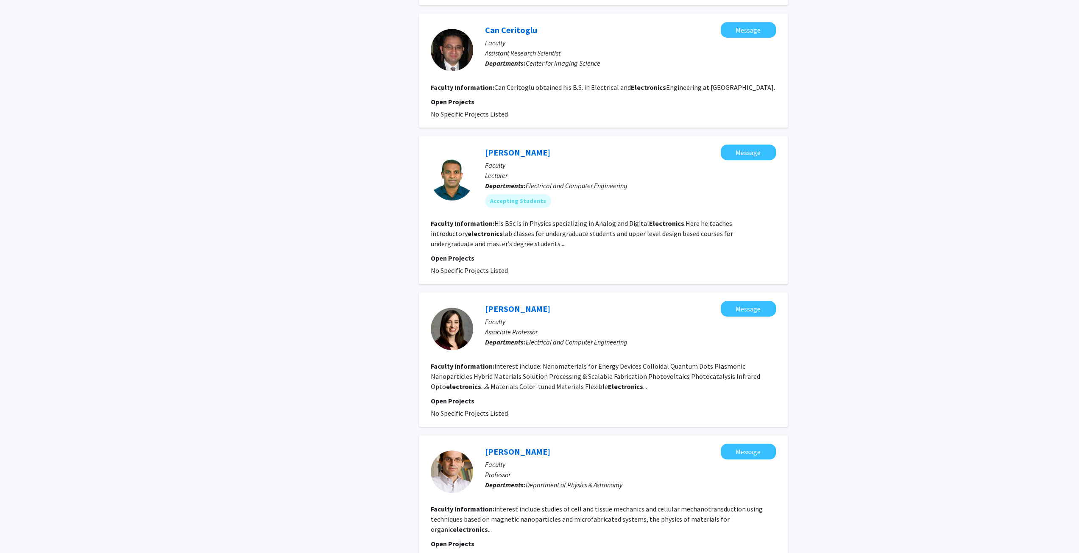
scroll to position [212, 0]
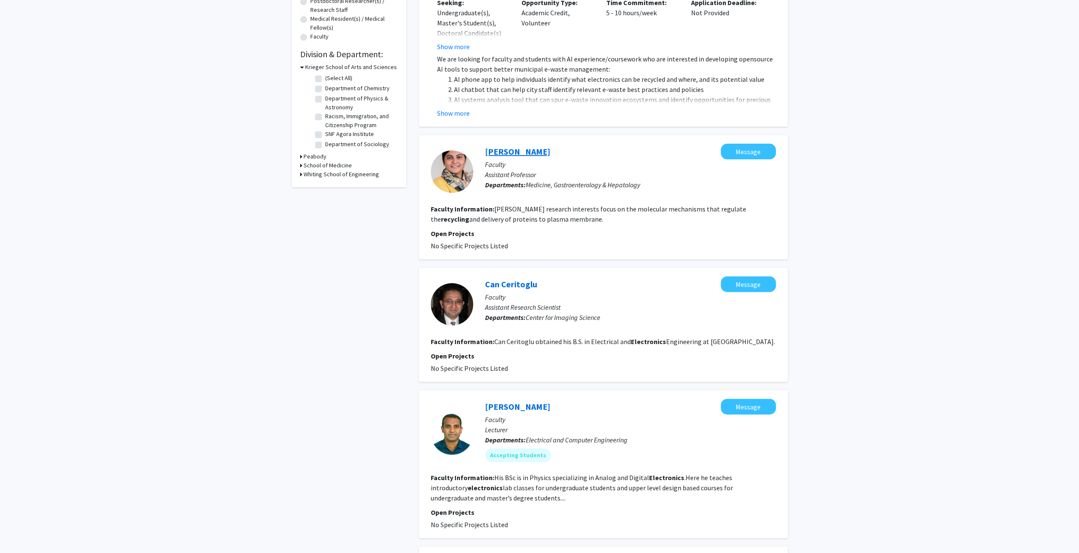
click at [510, 151] on link "[PERSON_NAME]" at bounding box center [517, 151] width 65 height 11
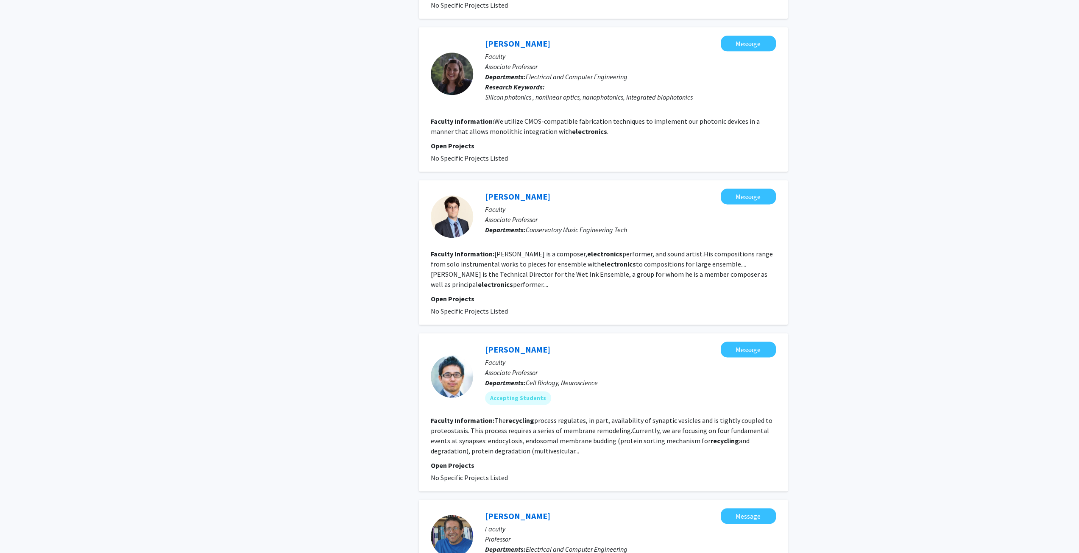
scroll to position [1182, 0]
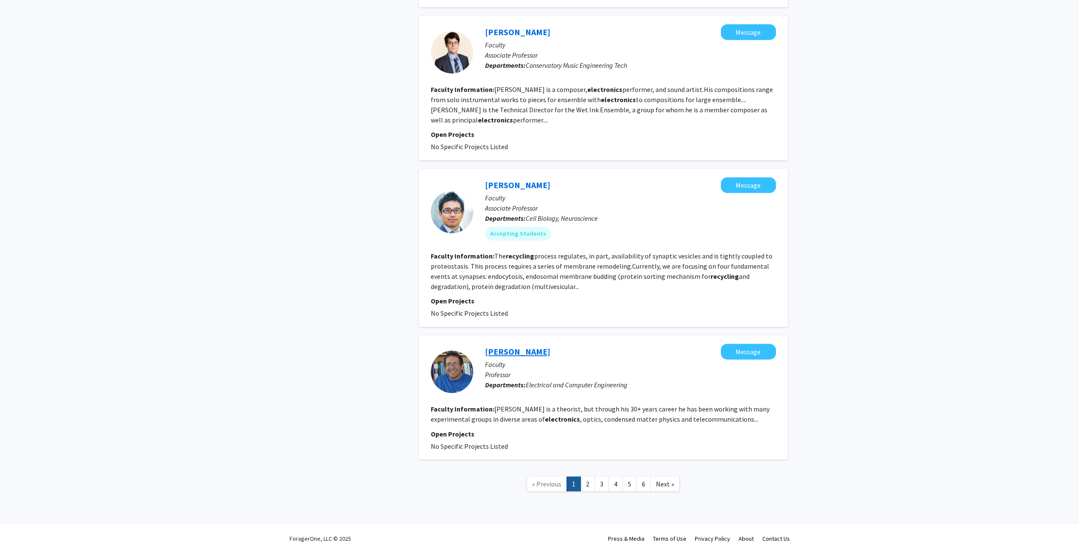
click at [513, 349] on link "[PERSON_NAME]" at bounding box center [517, 351] width 65 height 11
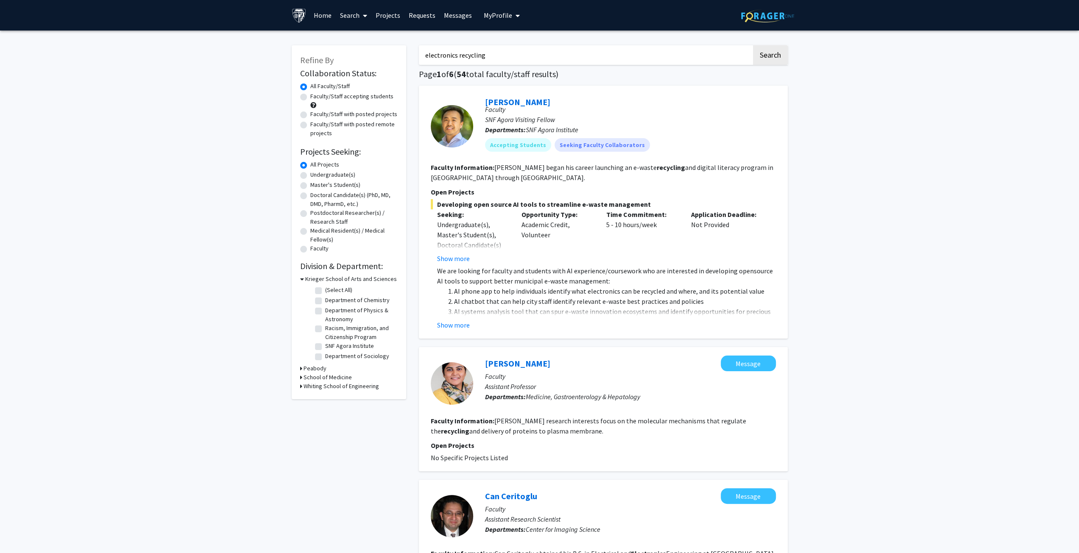
click at [512, 13] on span "My profile dropdown to access profile and logout" at bounding box center [516, 16] width 8 height 30
click at [500, 79] on link "Log Out" at bounding box center [528, 78] width 76 height 10
